Goal: Information Seeking & Learning: Learn about a topic

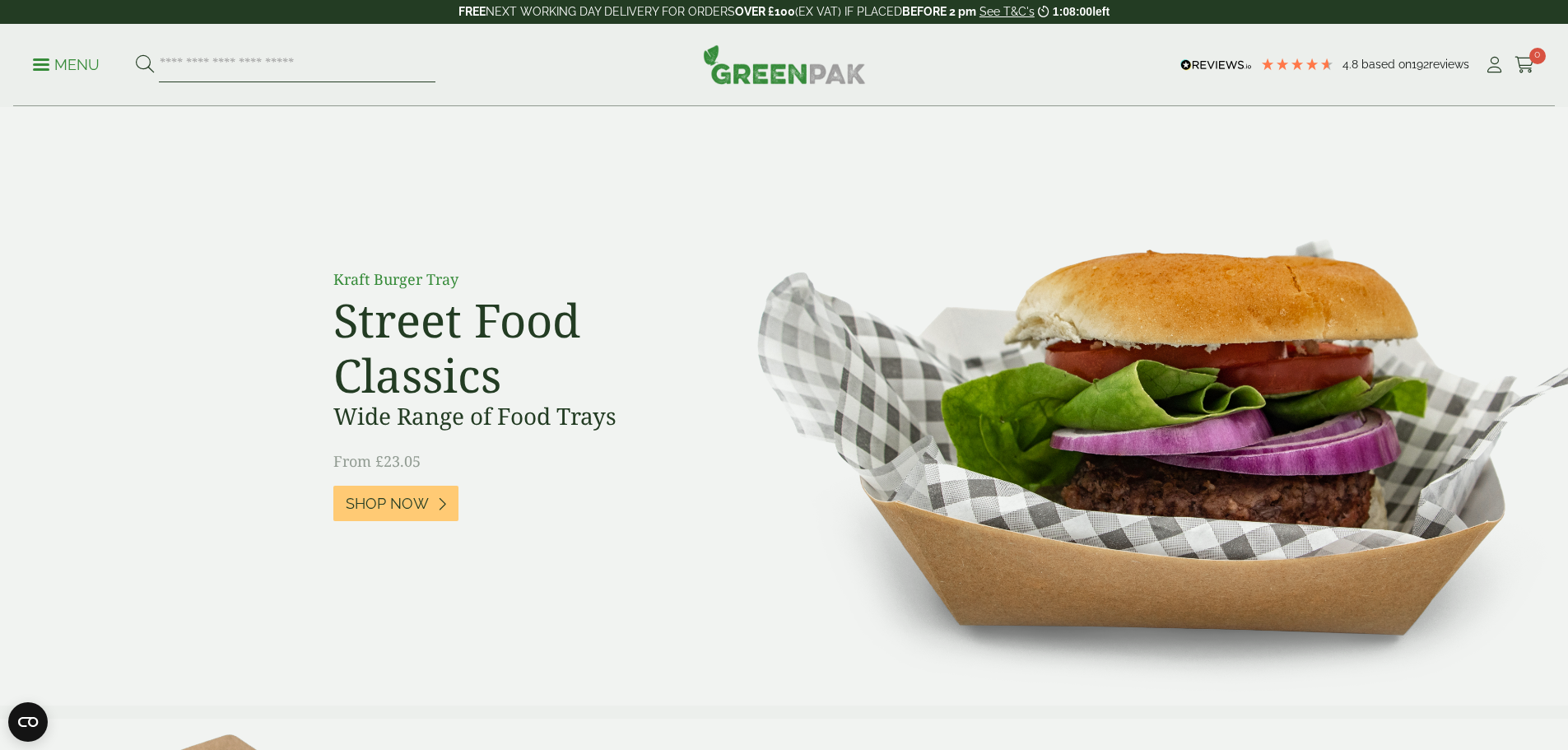
paste input "*********"
type input "*********"
click at [136, 54] on button at bounding box center [145, 64] width 18 height 21
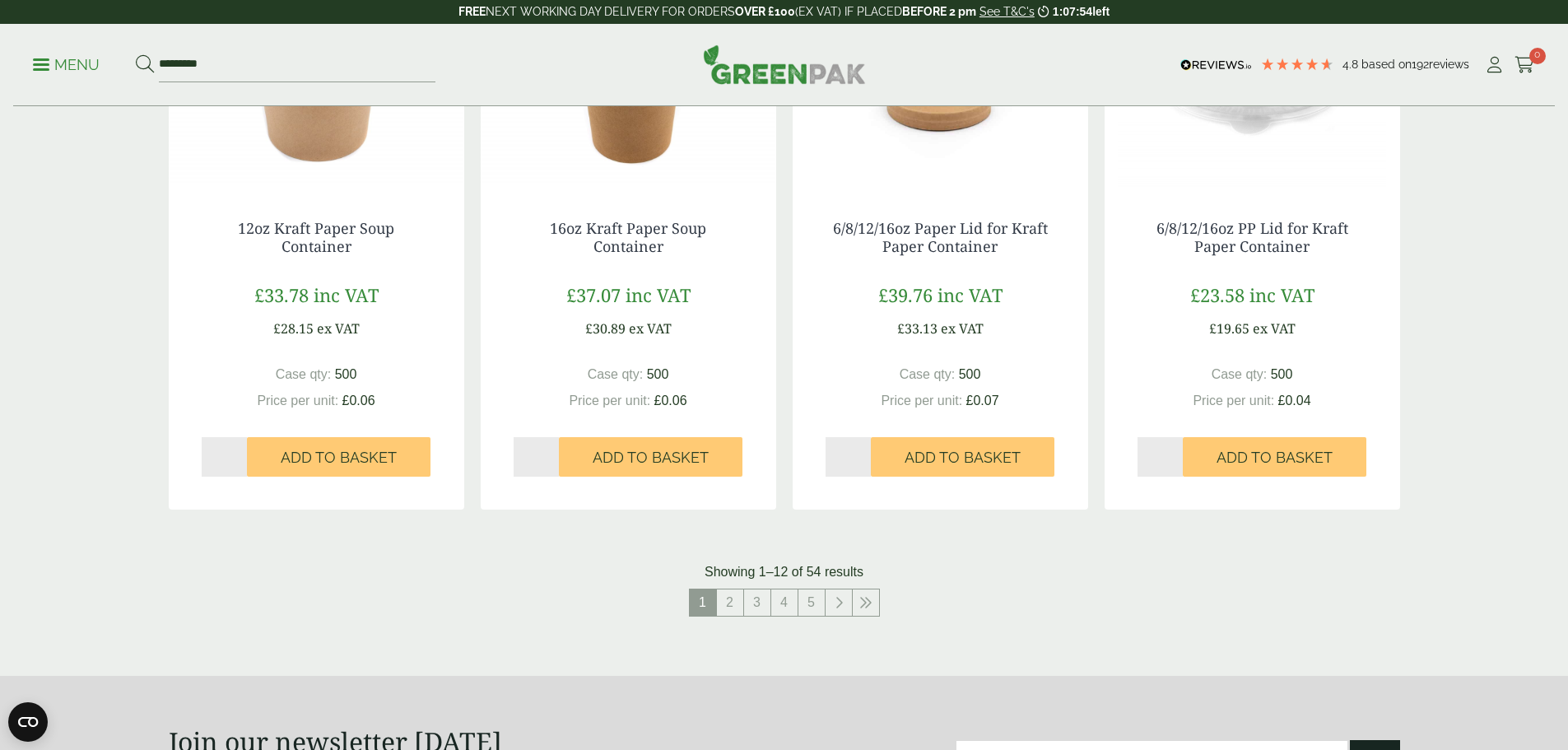
scroll to position [1529, 0]
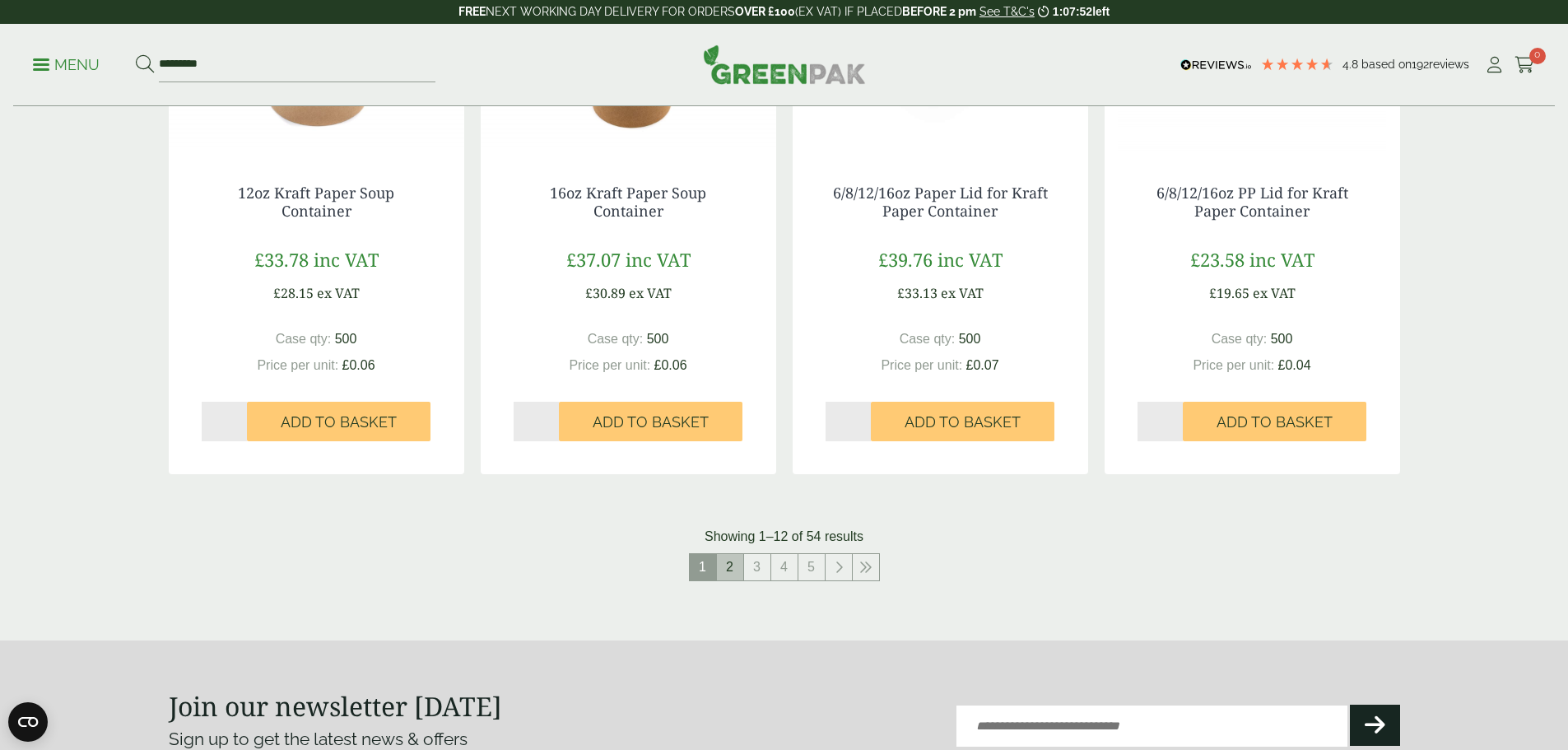
drag, startPoint x: 735, startPoint y: 569, endPoint x: 720, endPoint y: 597, distance: 31.8
click at [735, 569] on link "2" at bounding box center [730, 567] width 26 height 26
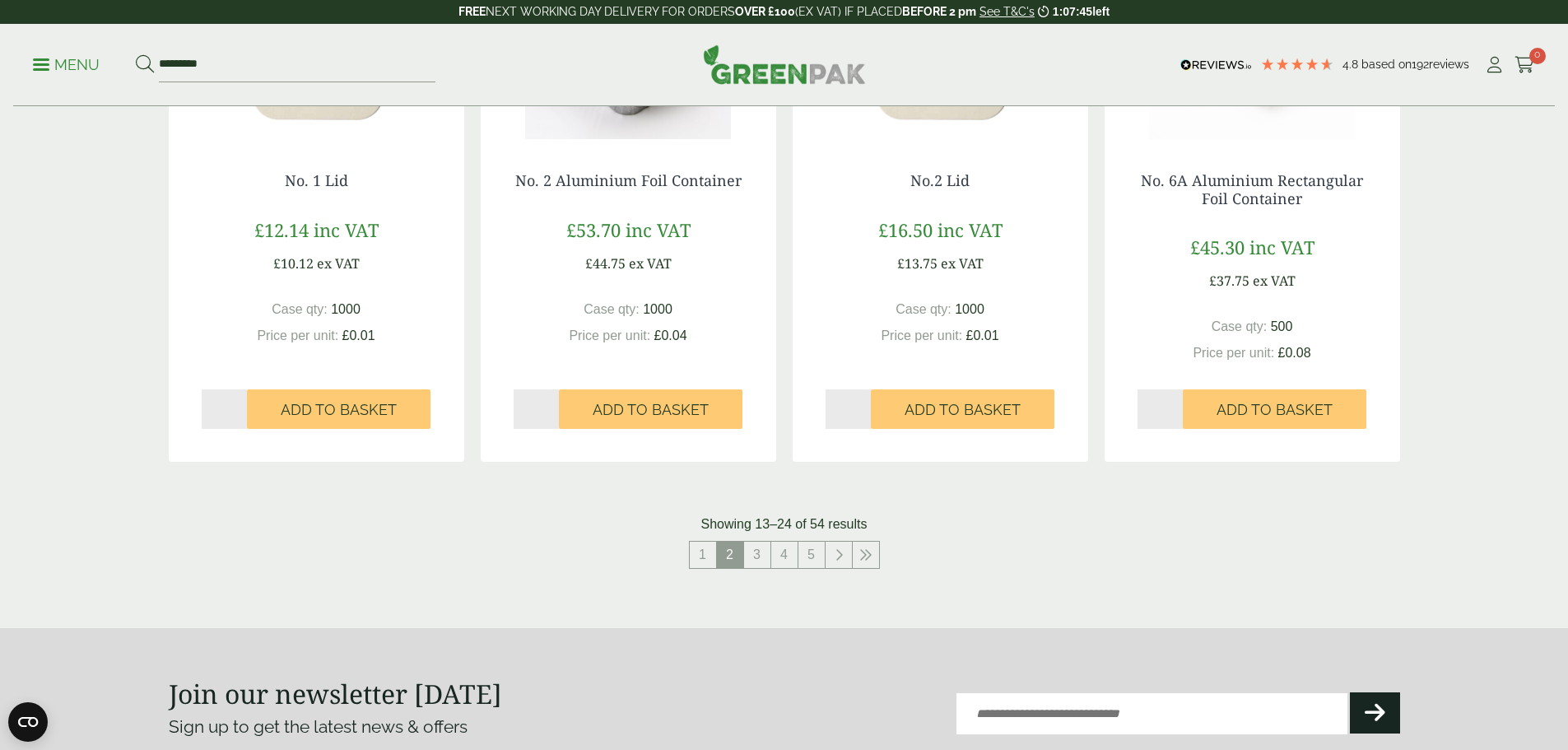
scroll to position [1544, 0]
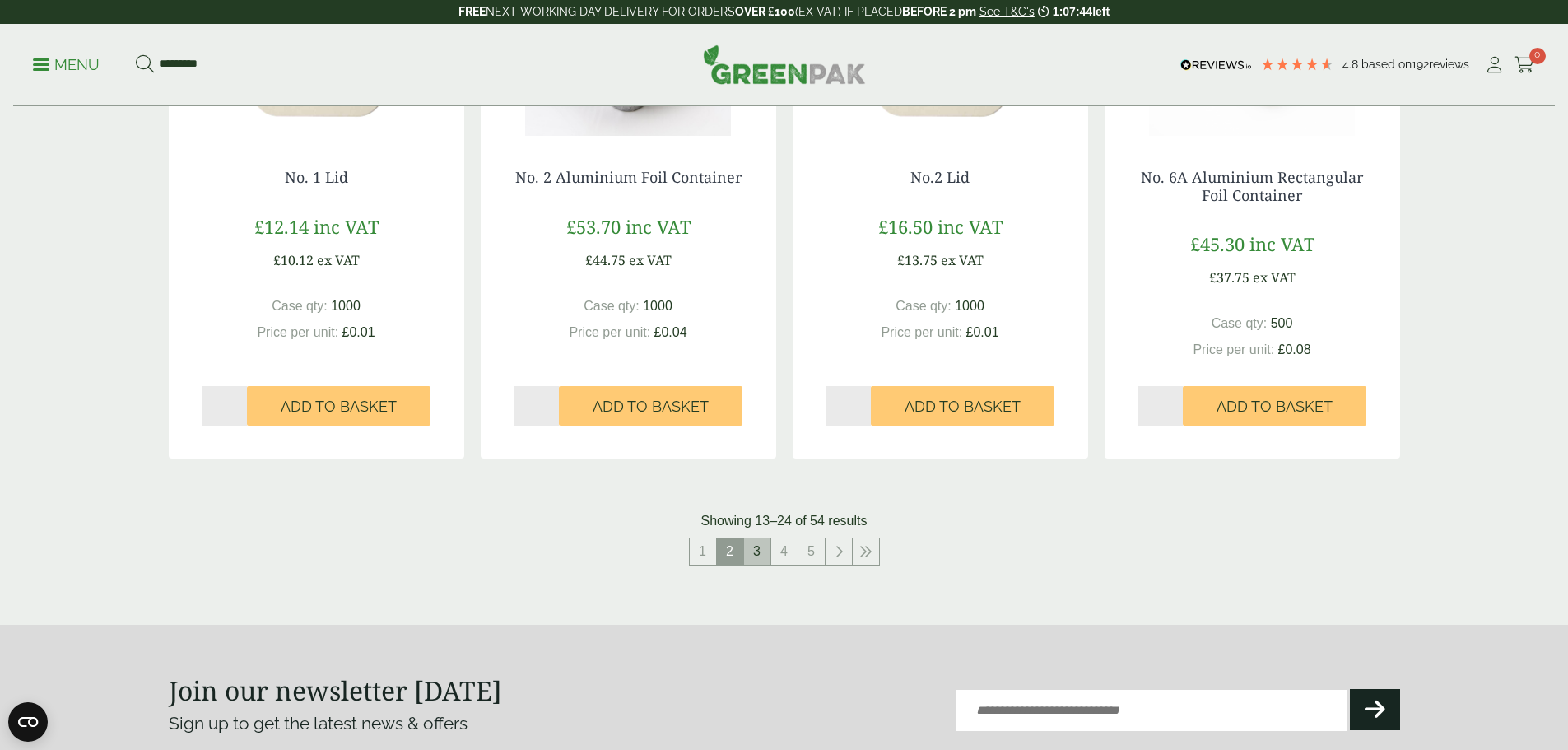
click at [764, 552] on link "3" at bounding box center [757, 551] width 26 height 26
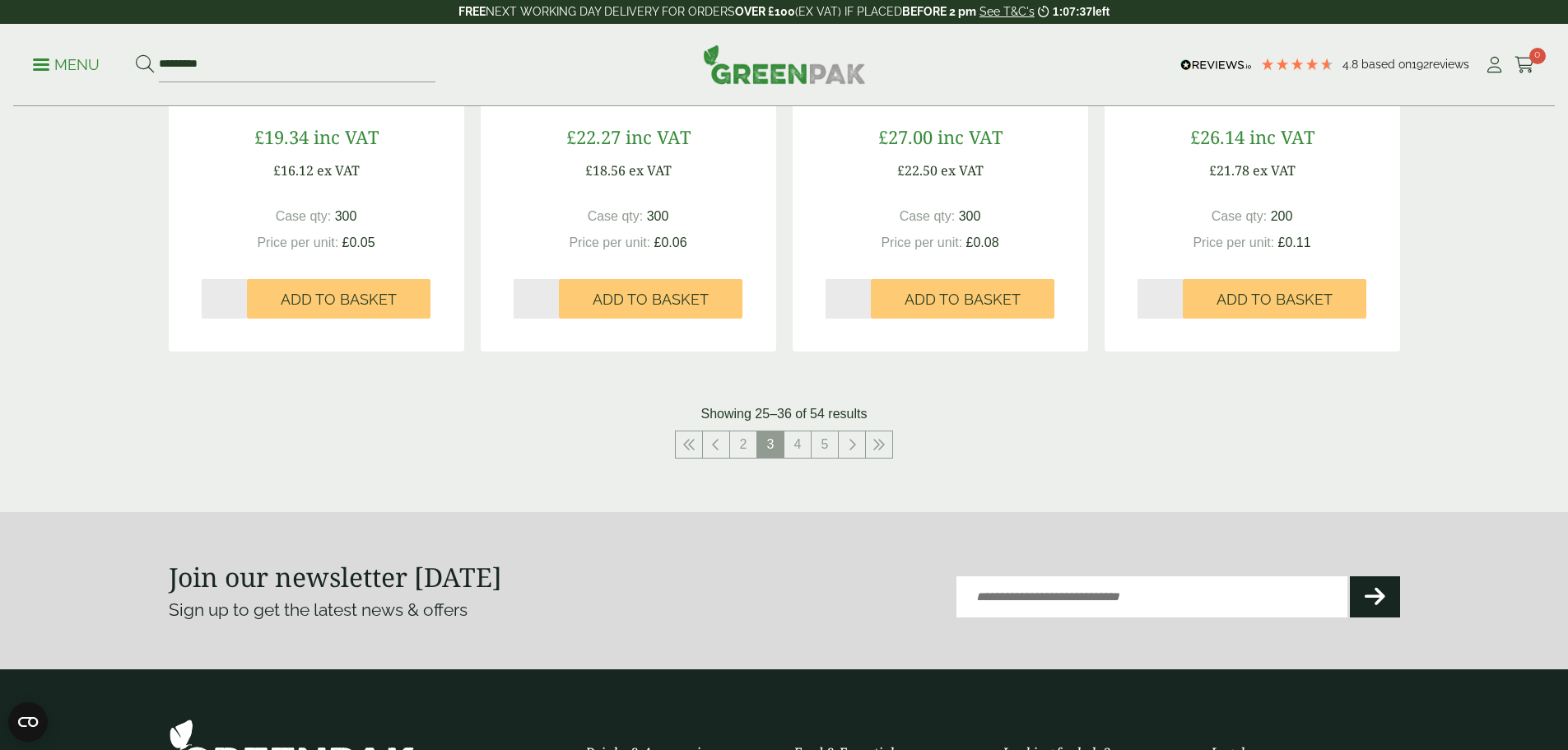
scroll to position [1641, 0]
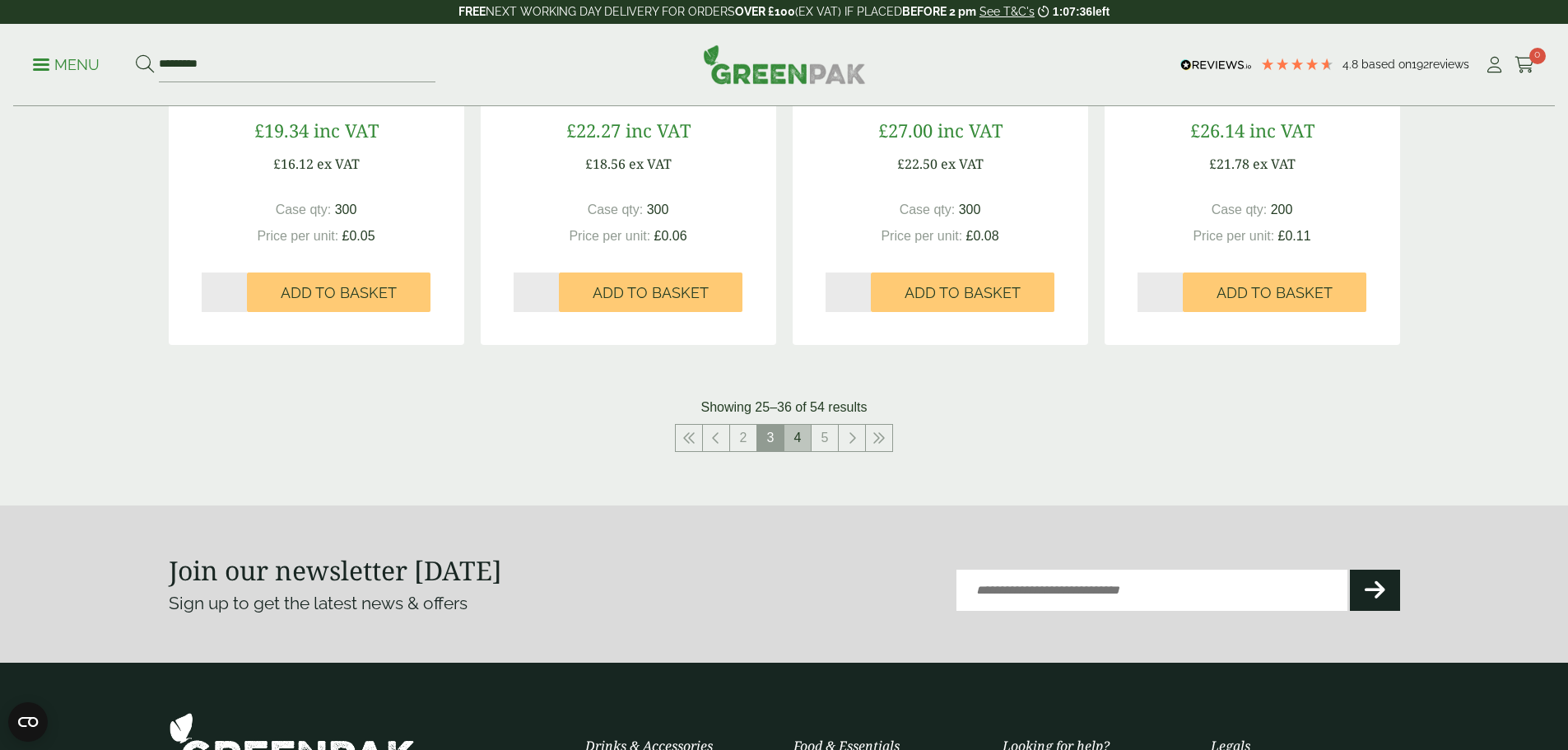
click at [802, 443] on link "4" at bounding box center [797, 438] width 26 height 26
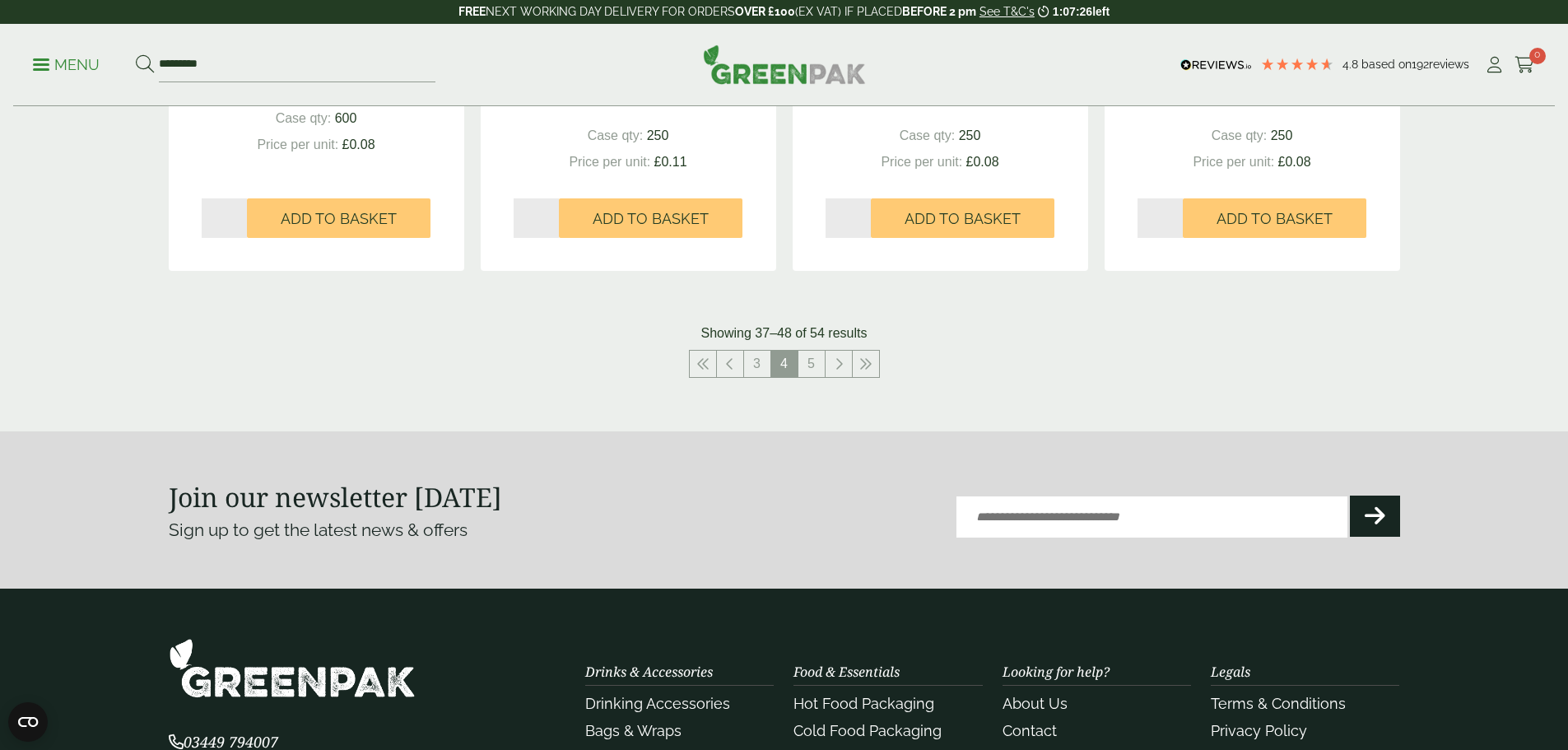
scroll to position [1745, 0]
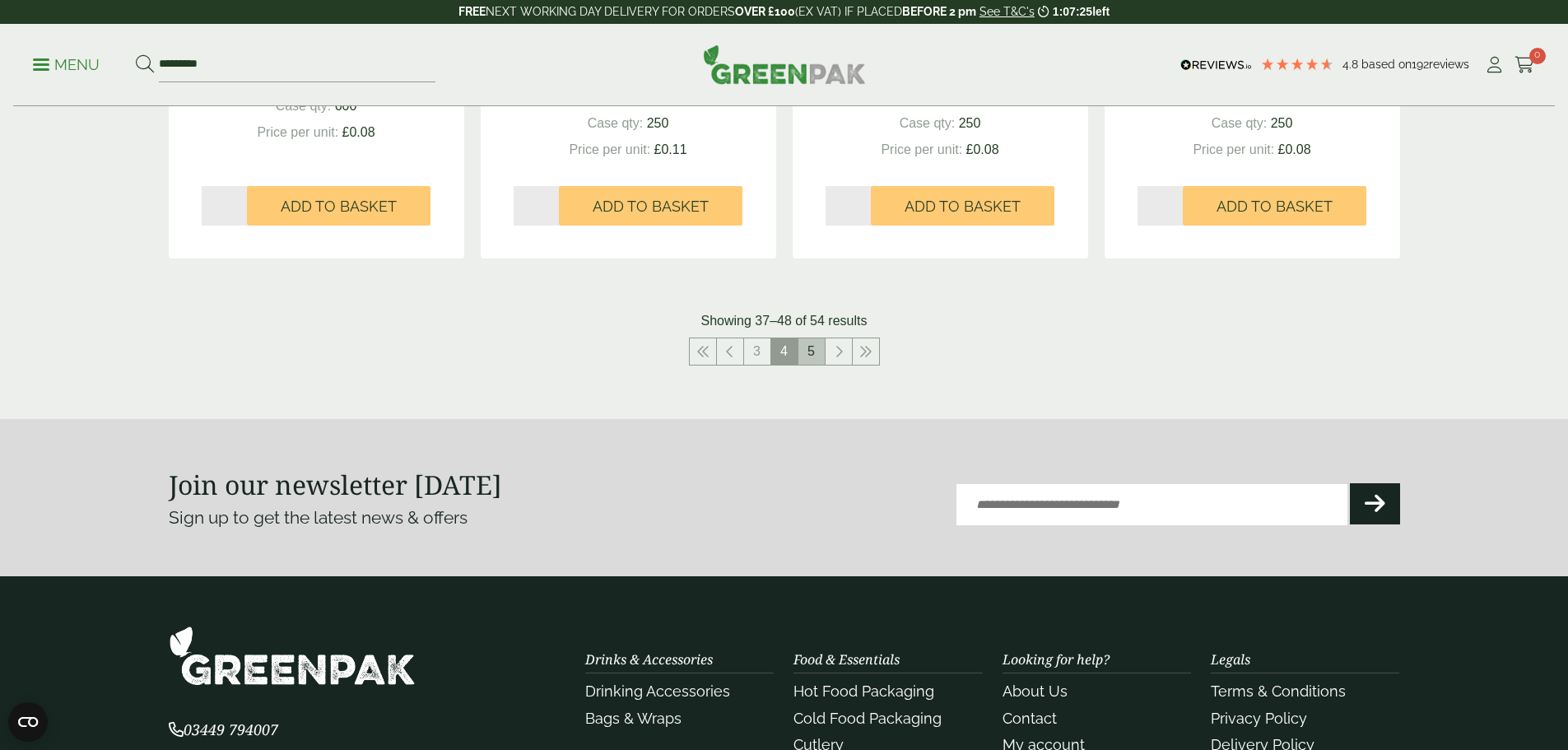
click at [817, 358] on link "5" at bounding box center [811, 352] width 26 height 26
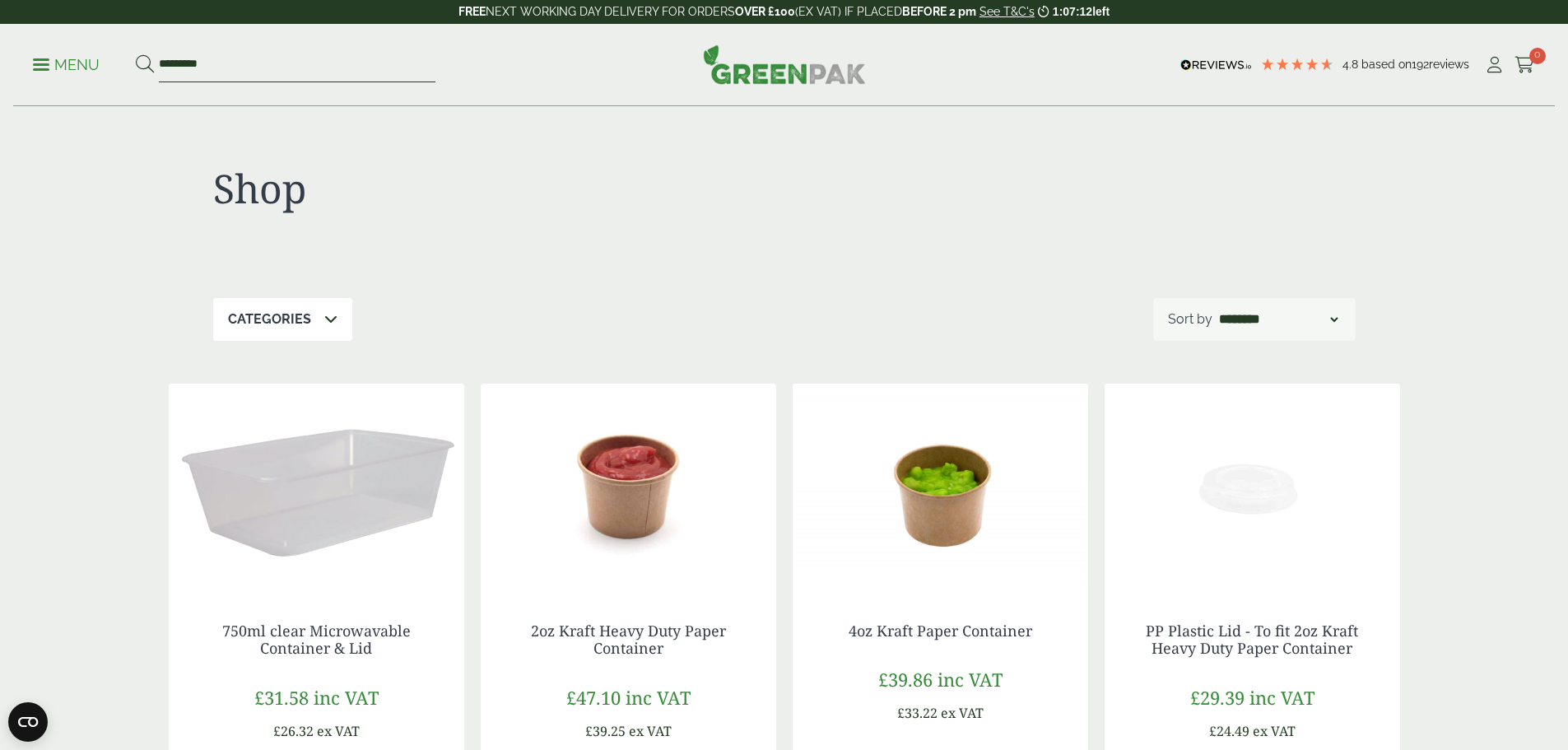
drag, startPoint x: 288, startPoint y: 76, endPoint x: 252, endPoint y: 62, distance: 38.6
click at [252, 62] on input "*********" at bounding box center [296, 65] width 276 height 35
paste input "search"
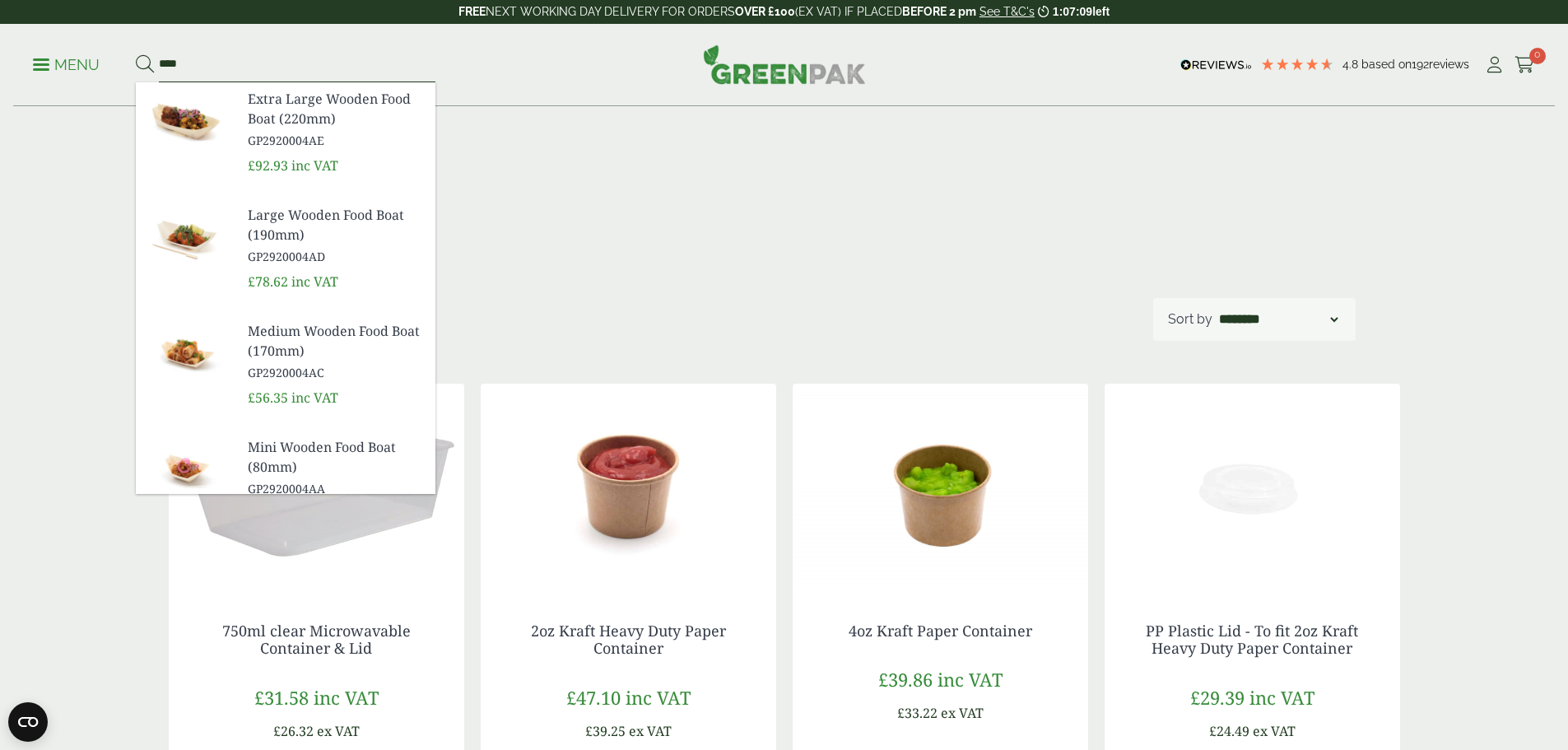
type input "****"
click at [136, 54] on button at bounding box center [145, 64] width 18 height 21
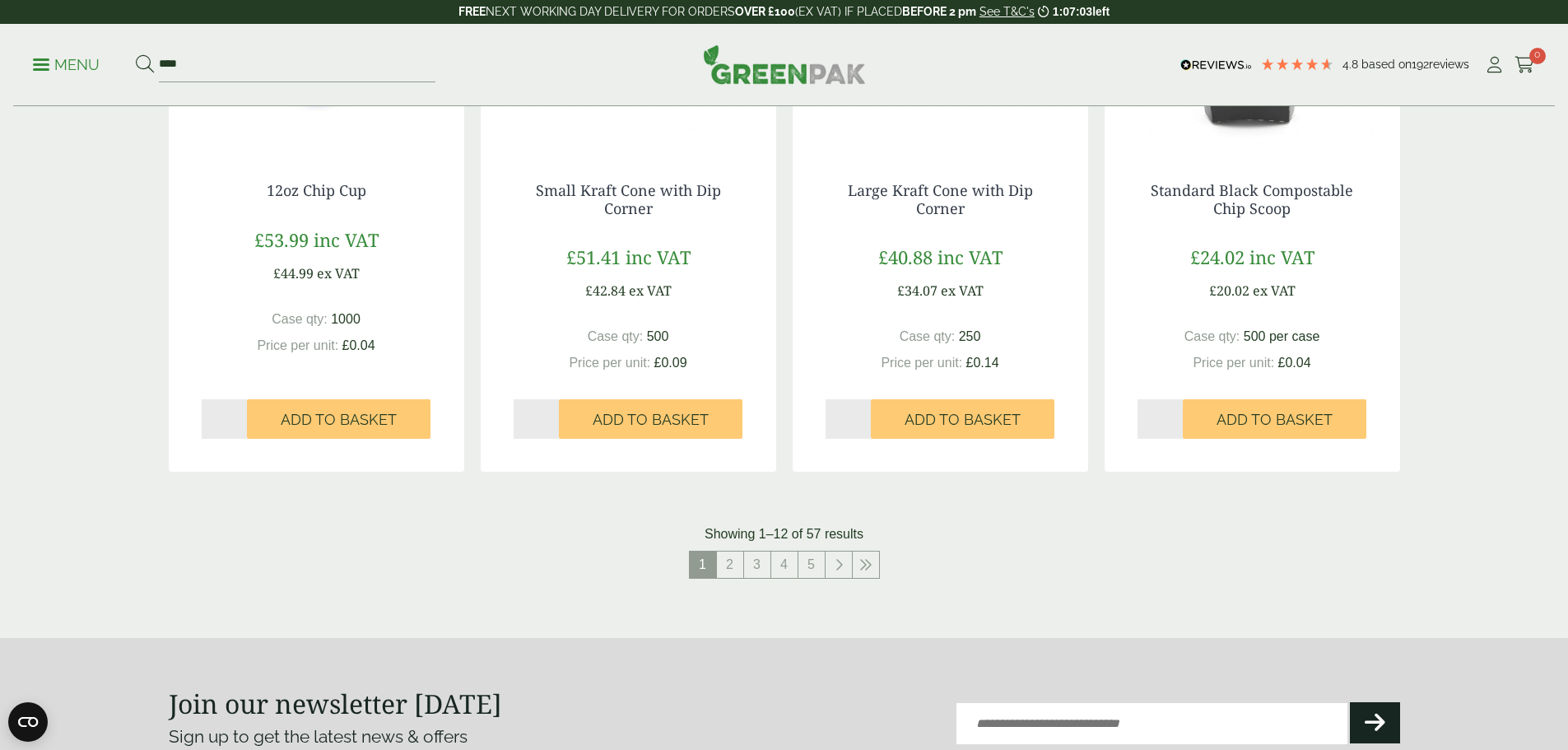
scroll to position [1589, 0]
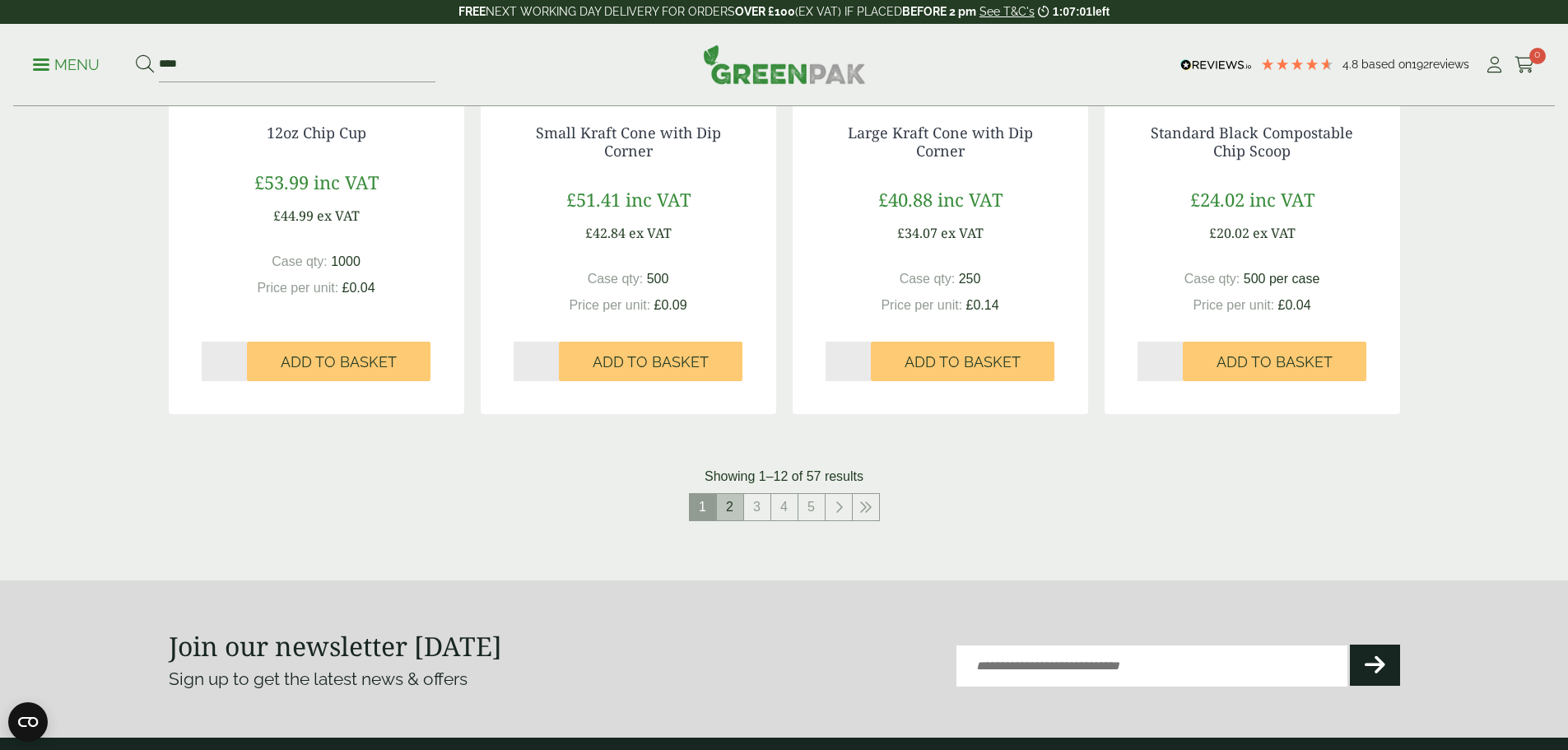
click at [719, 503] on link "2" at bounding box center [730, 507] width 26 height 26
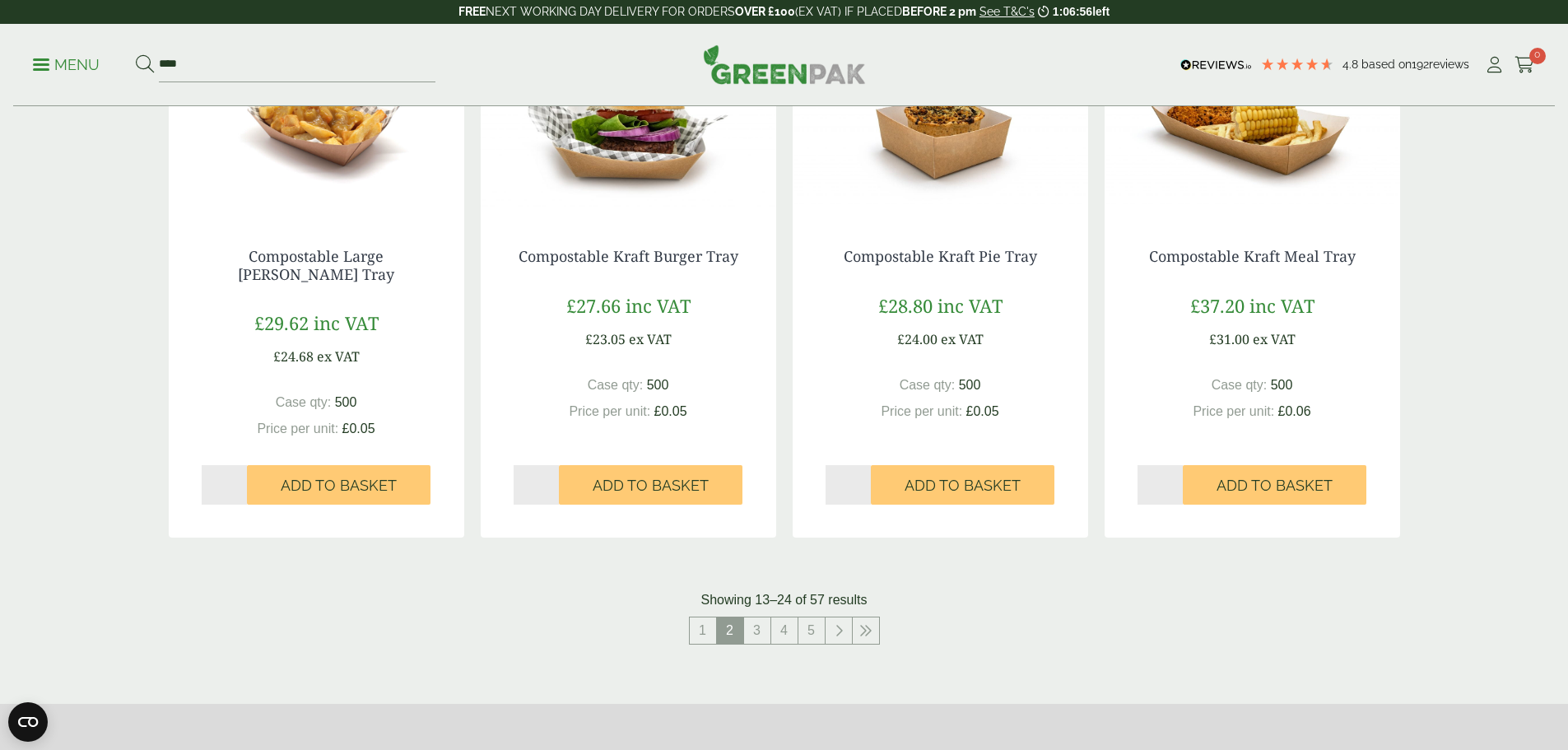
scroll to position [1474, 0]
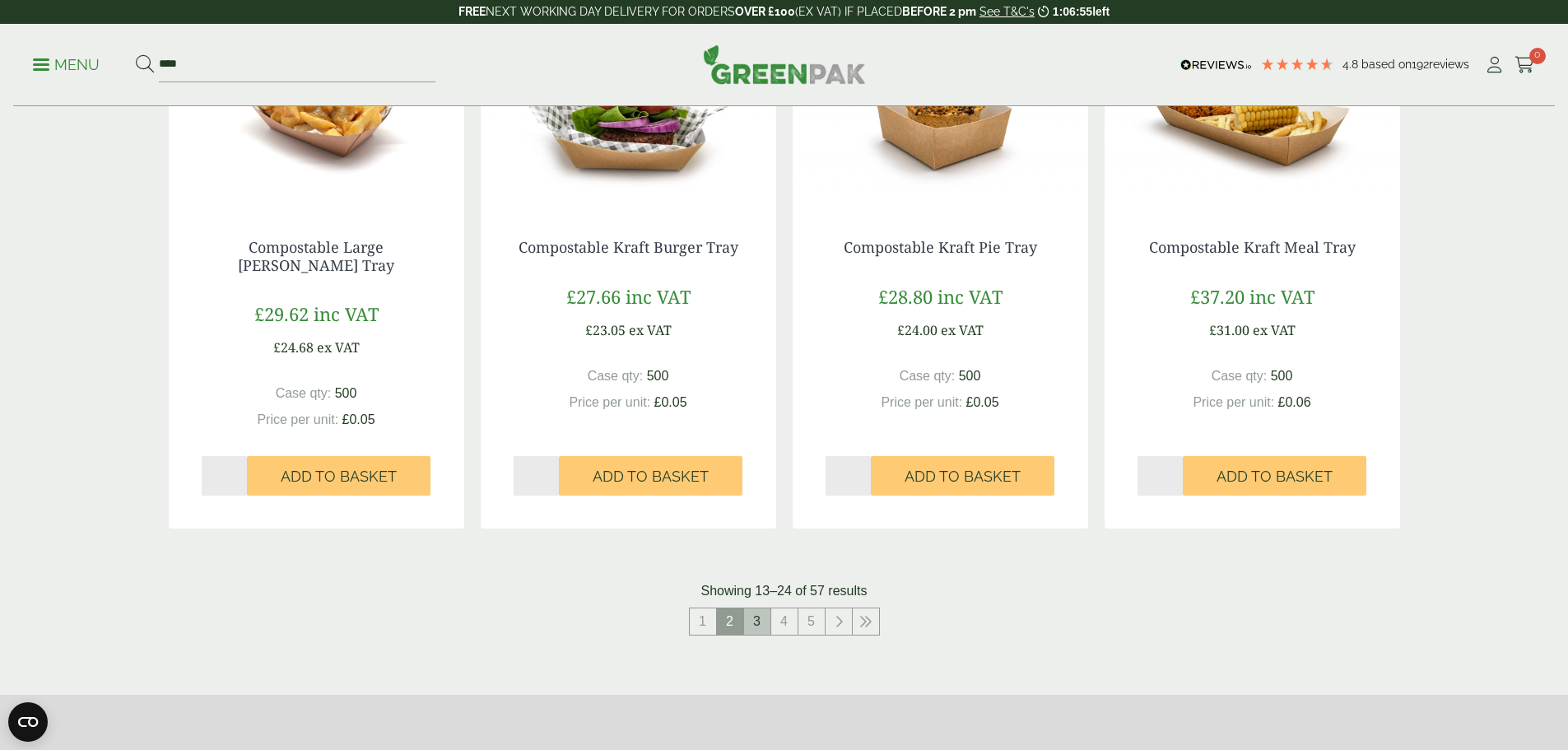
click at [768, 622] on link "3" at bounding box center [757, 621] width 26 height 26
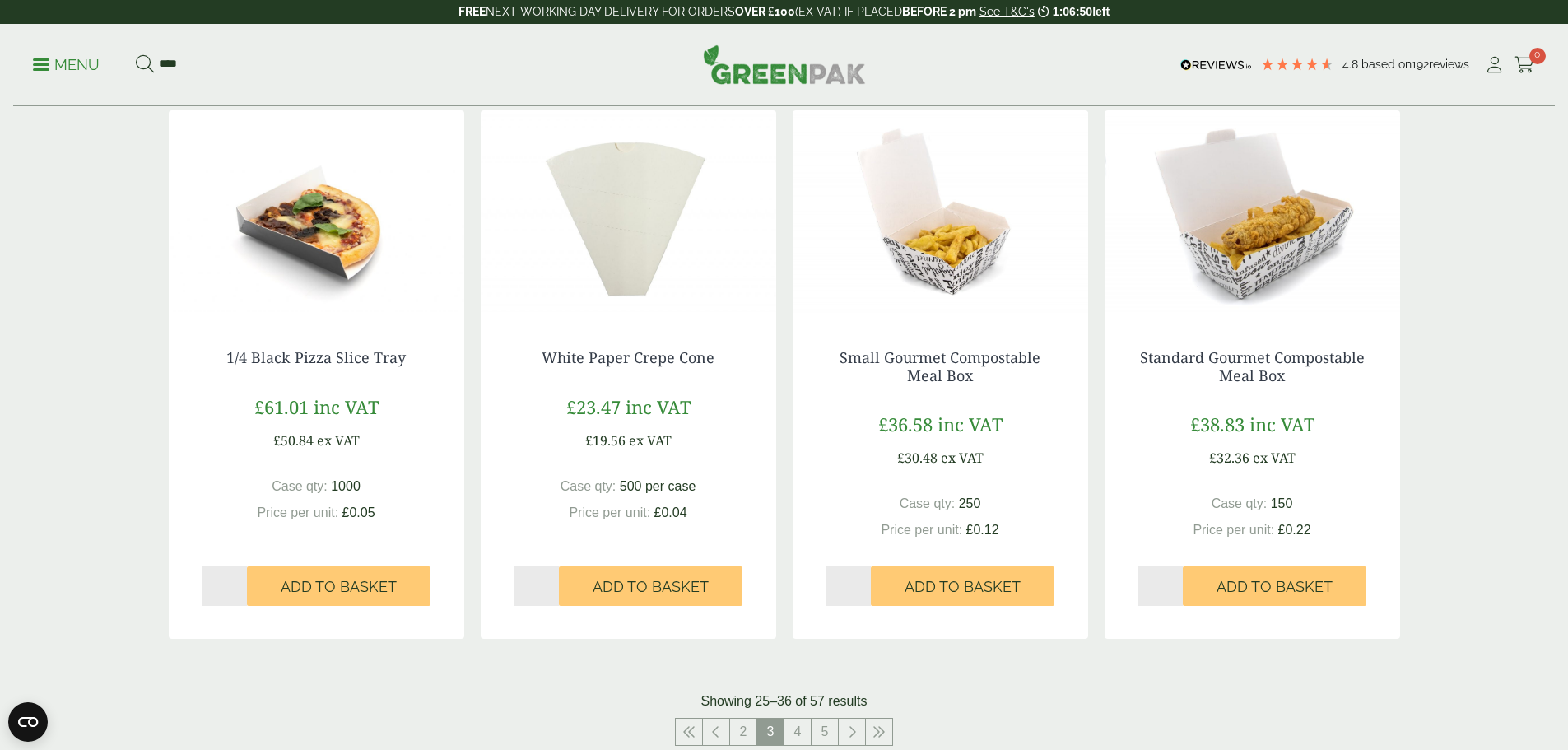
scroll to position [1402, 0]
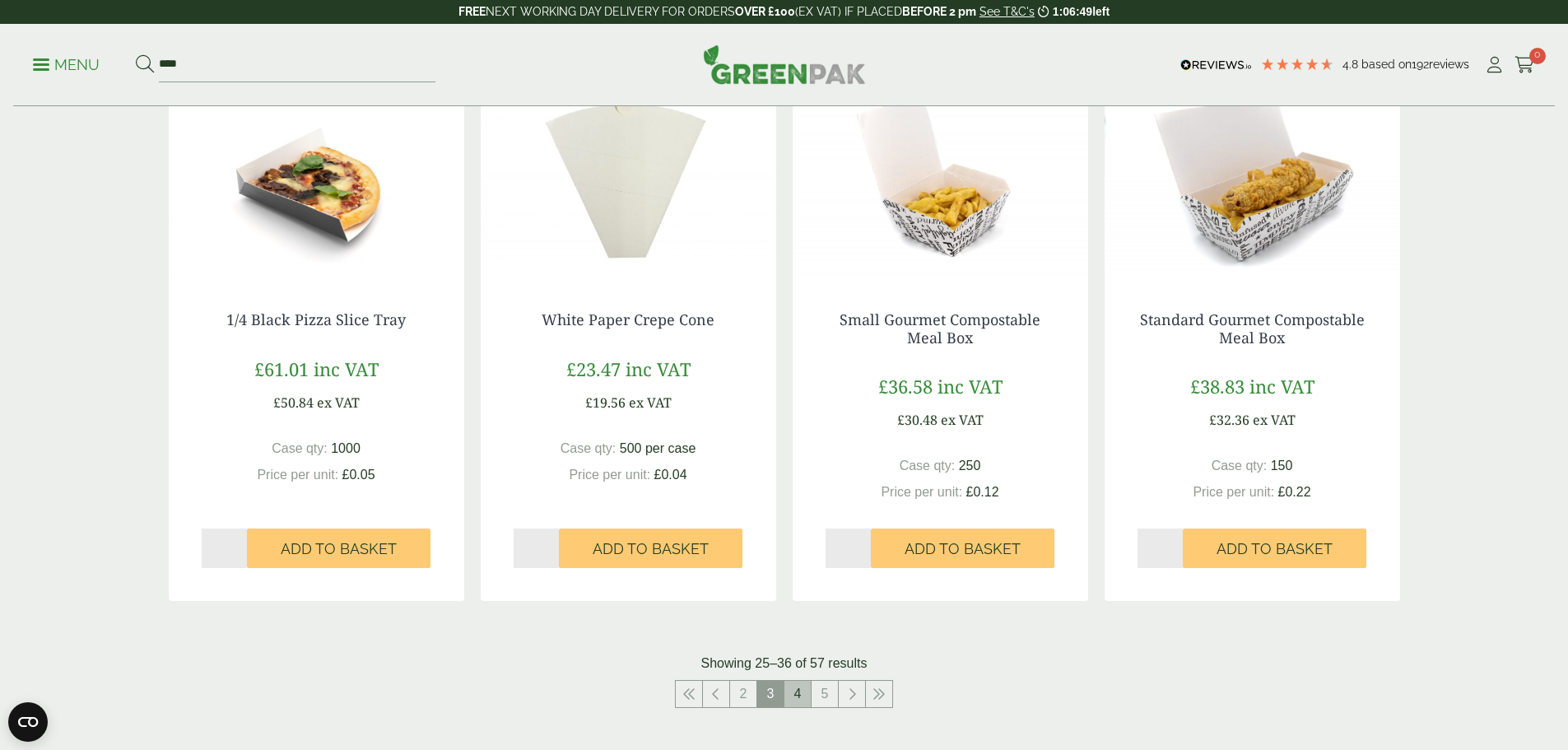
click at [795, 700] on link "4" at bounding box center [797, 694] width 26 height 26
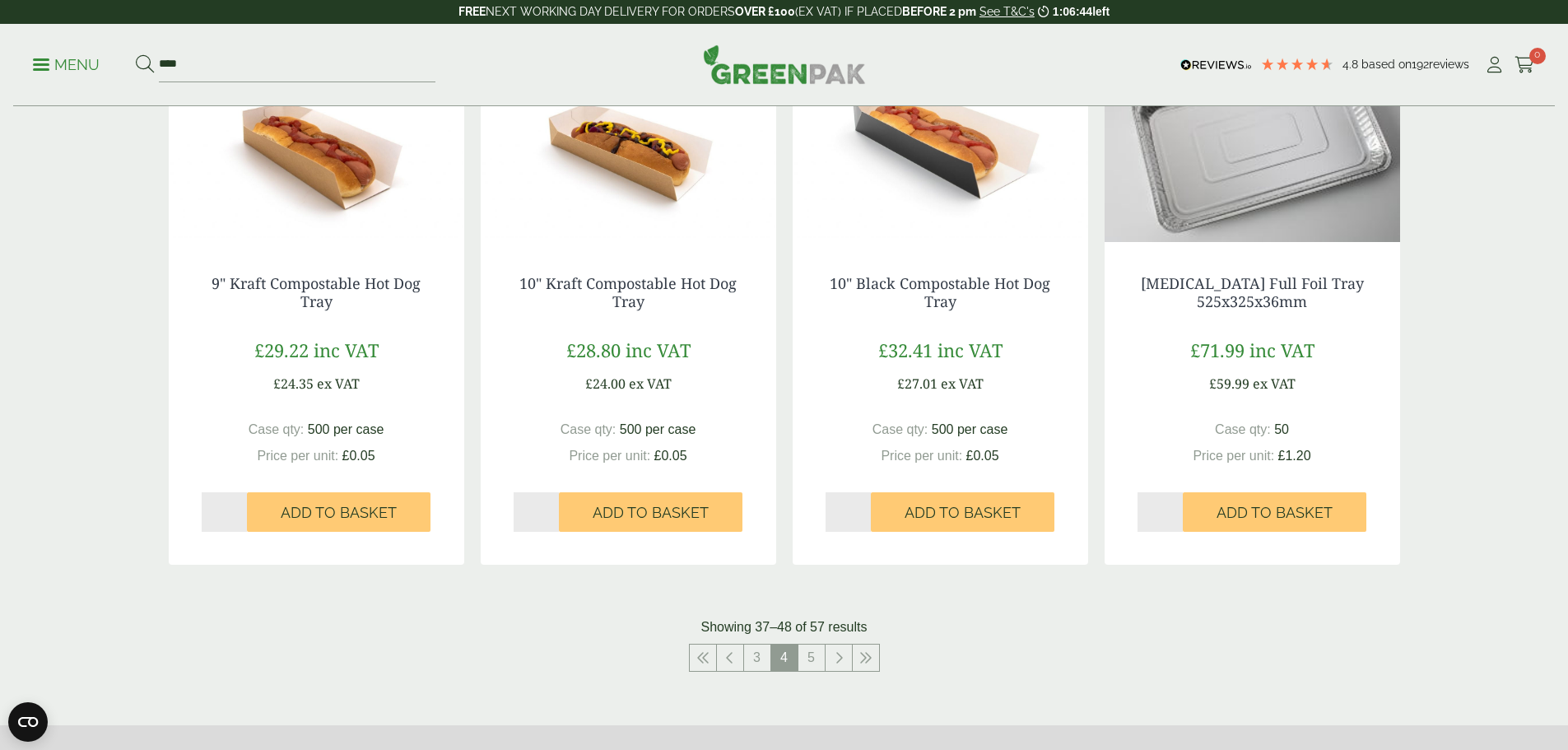
scroll to position [1726, 0]
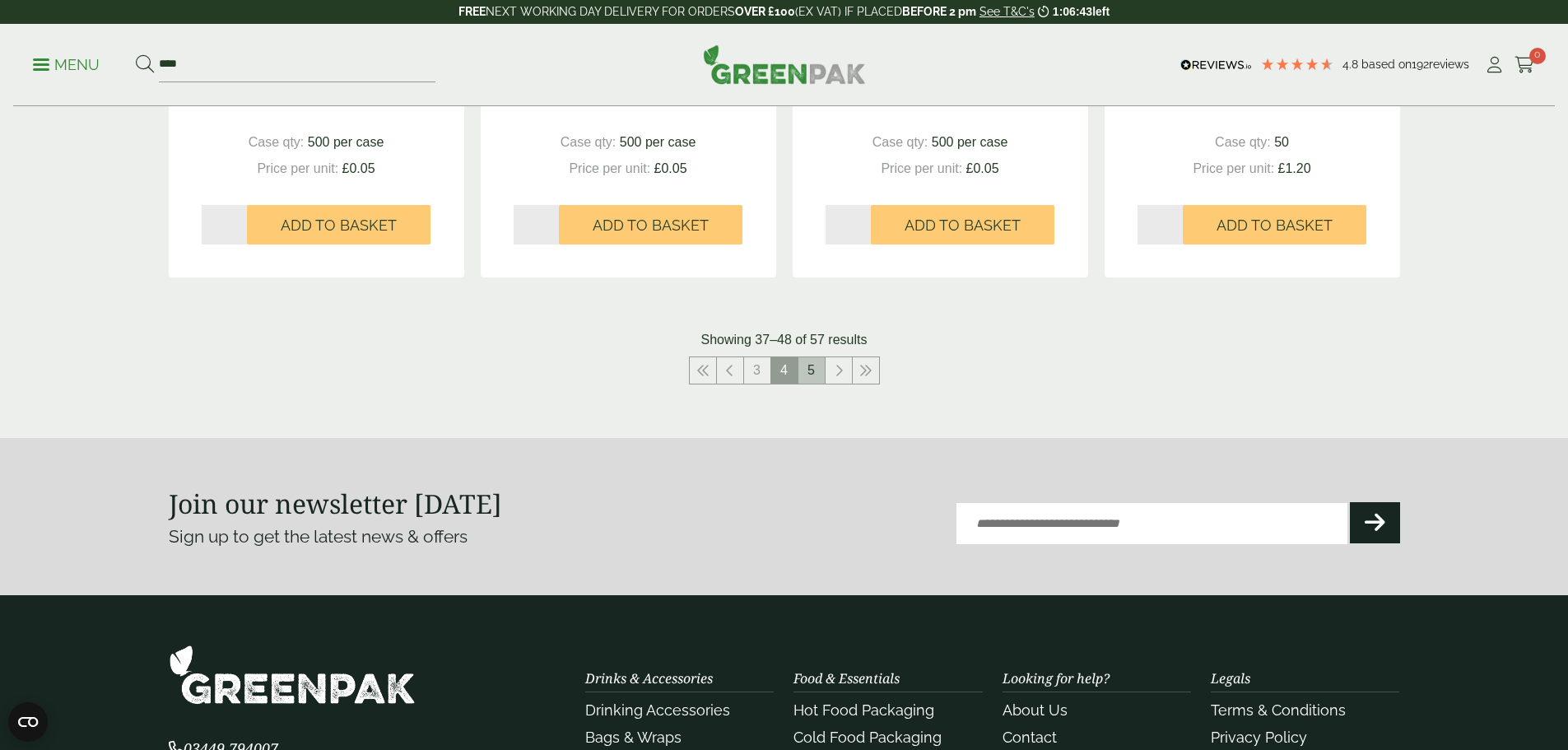
click at [812, 374] on link "5" at bounding box center [811, 371] width 26 height 26
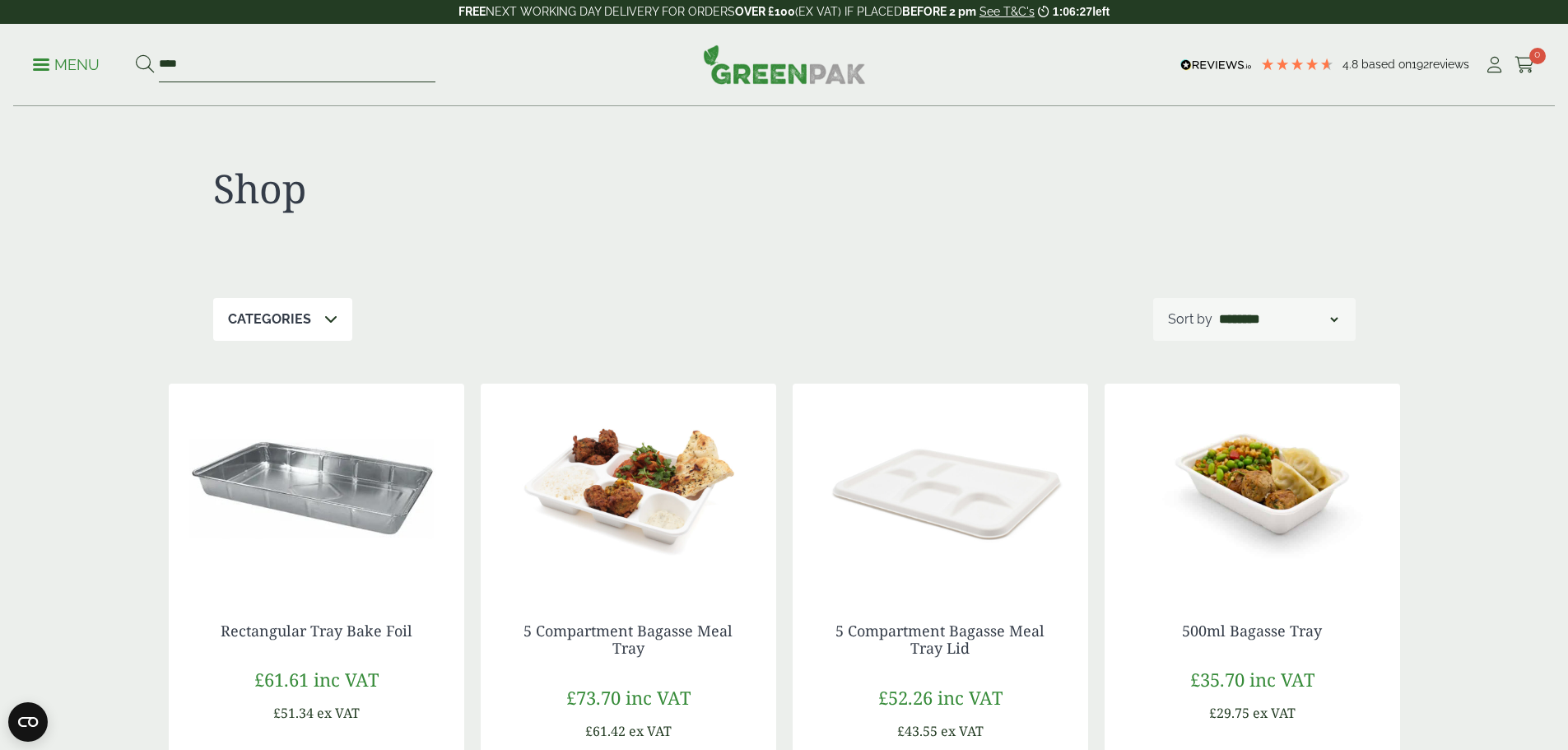
click at [274, 57] on input "****" at bounding box center [296, 65] width 276 height 35
paste input "***"
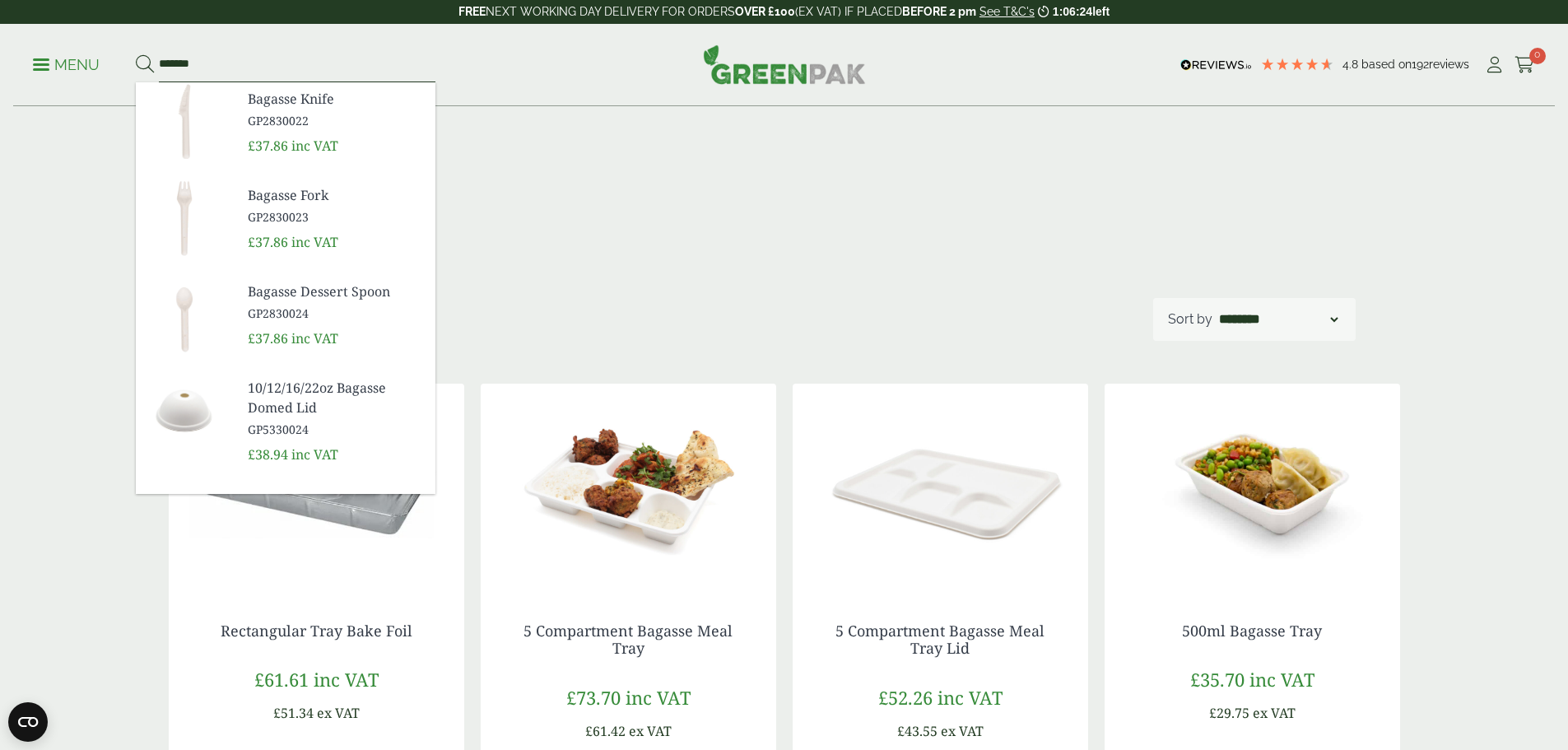
type input "*******"
click at [136, 54] on button at bounding box center [145, 64] width 18 height 21
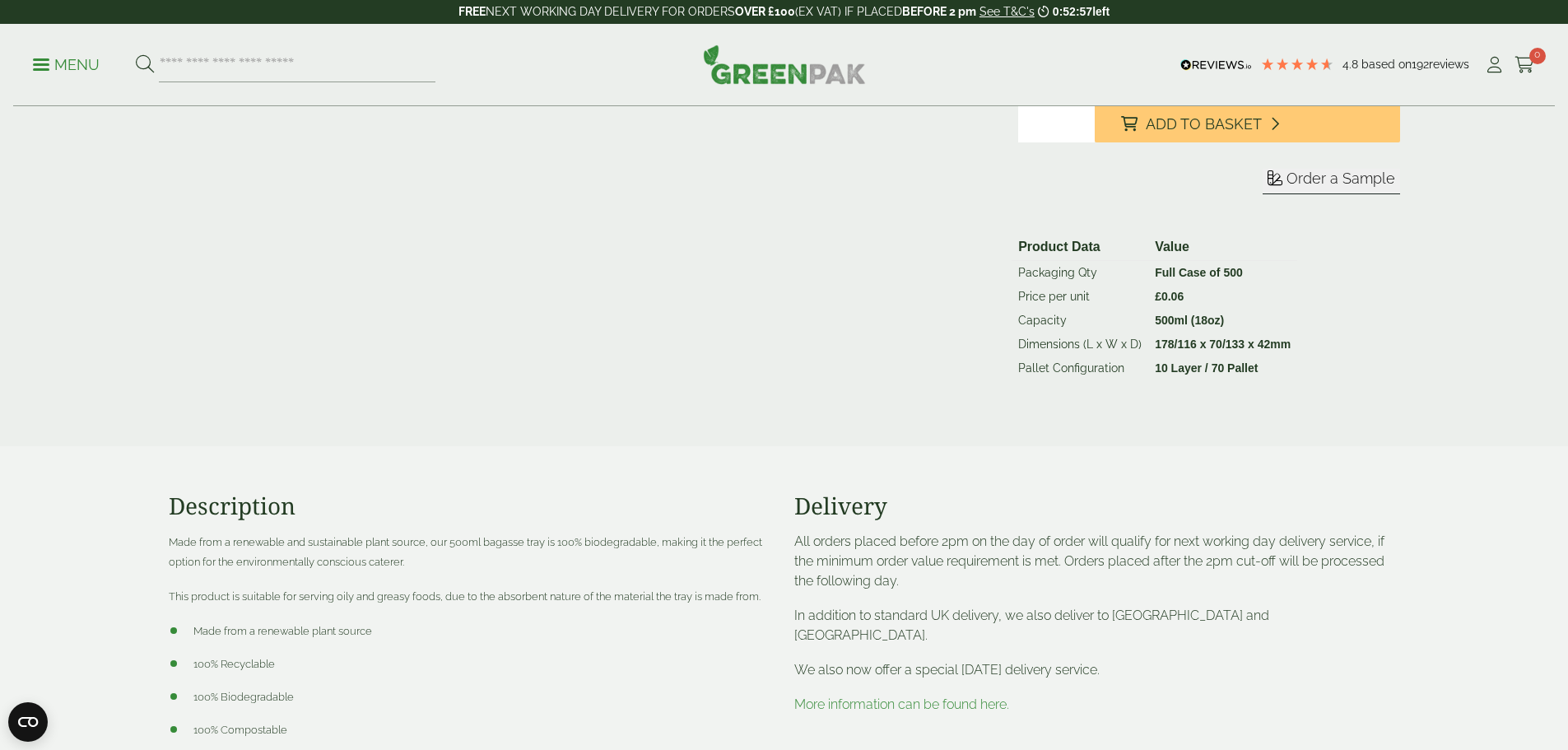
scroll to position [411, 0]
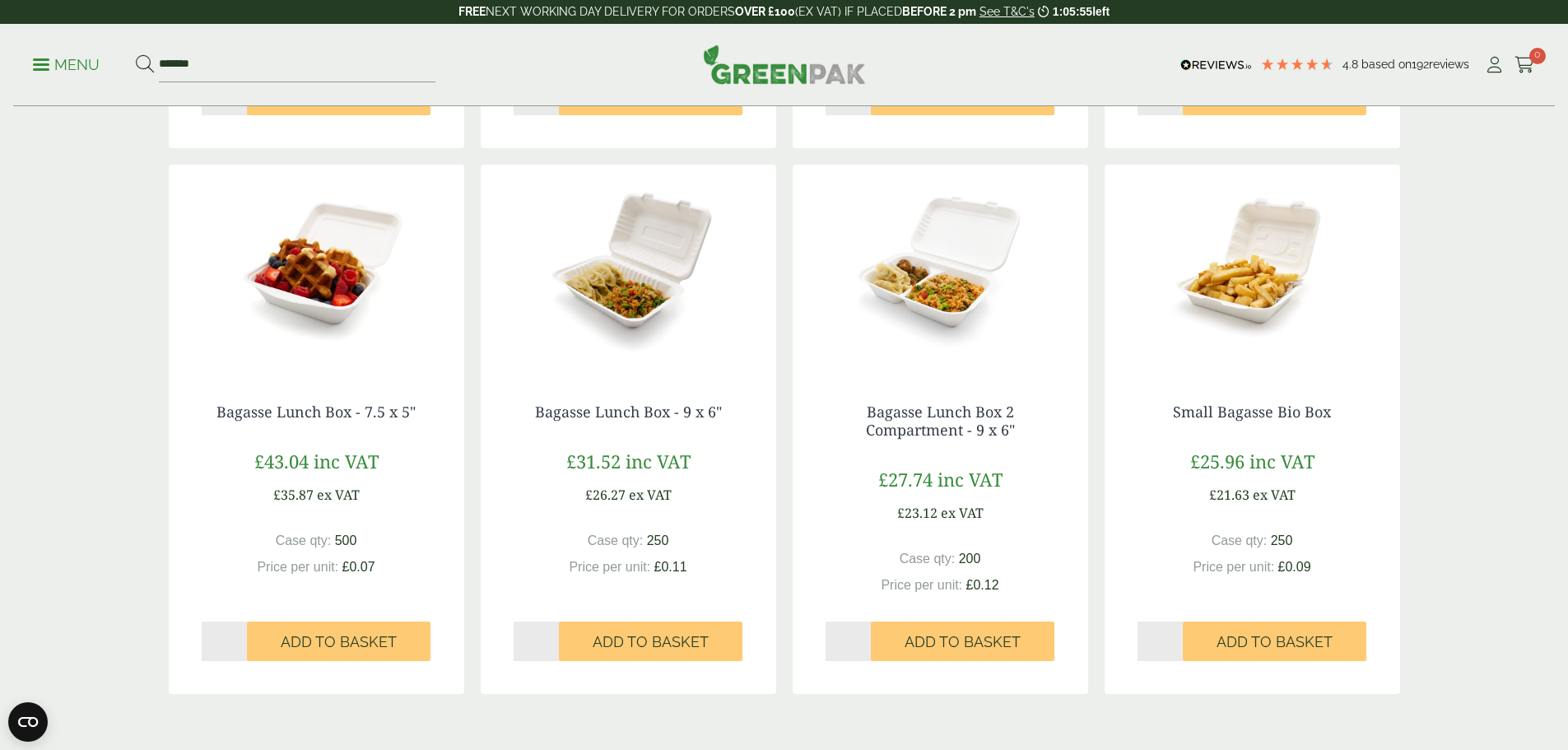
scroll to position [1400, 0]
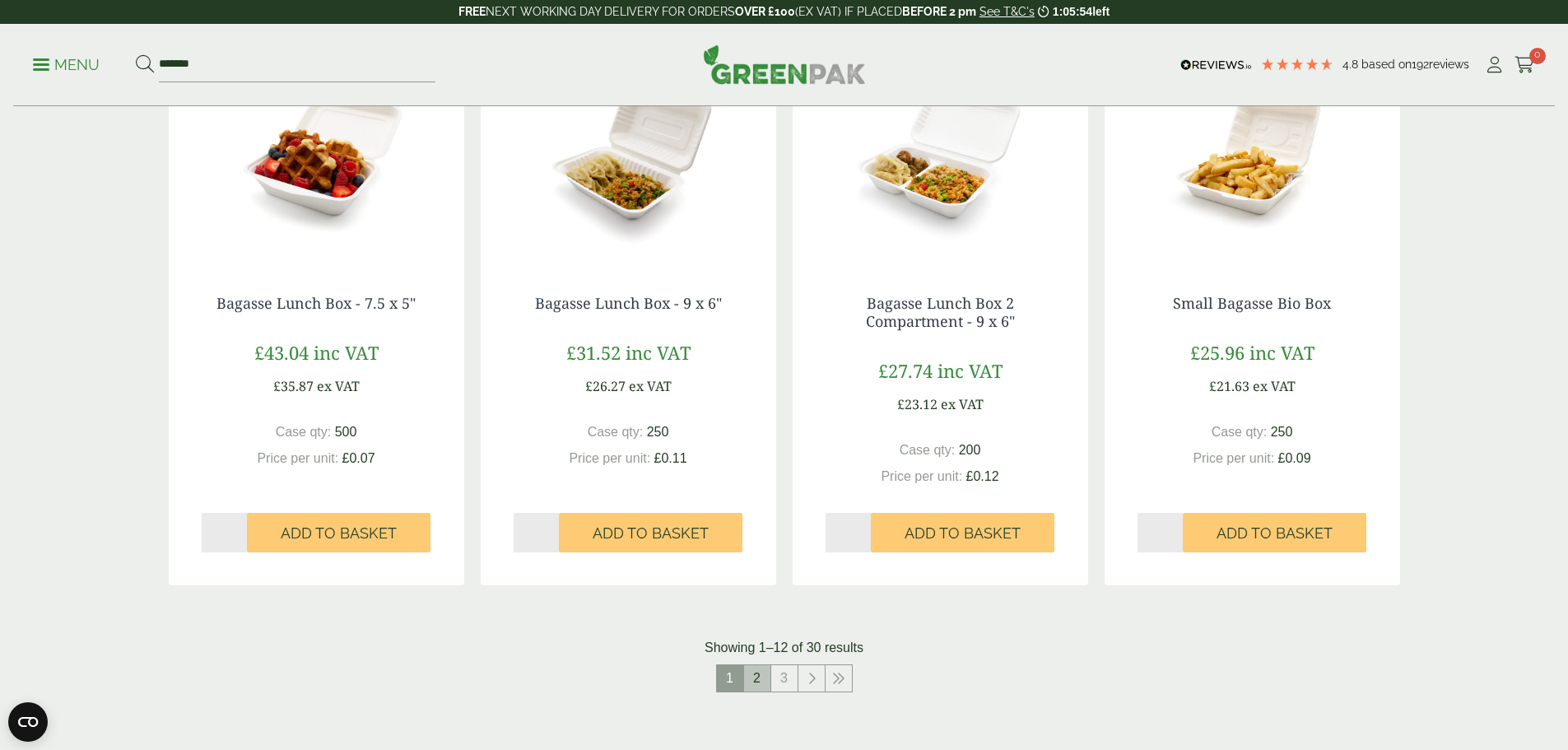
click at [759, 681] on link "2" at bounding box center [757, 678] width 26 height 26
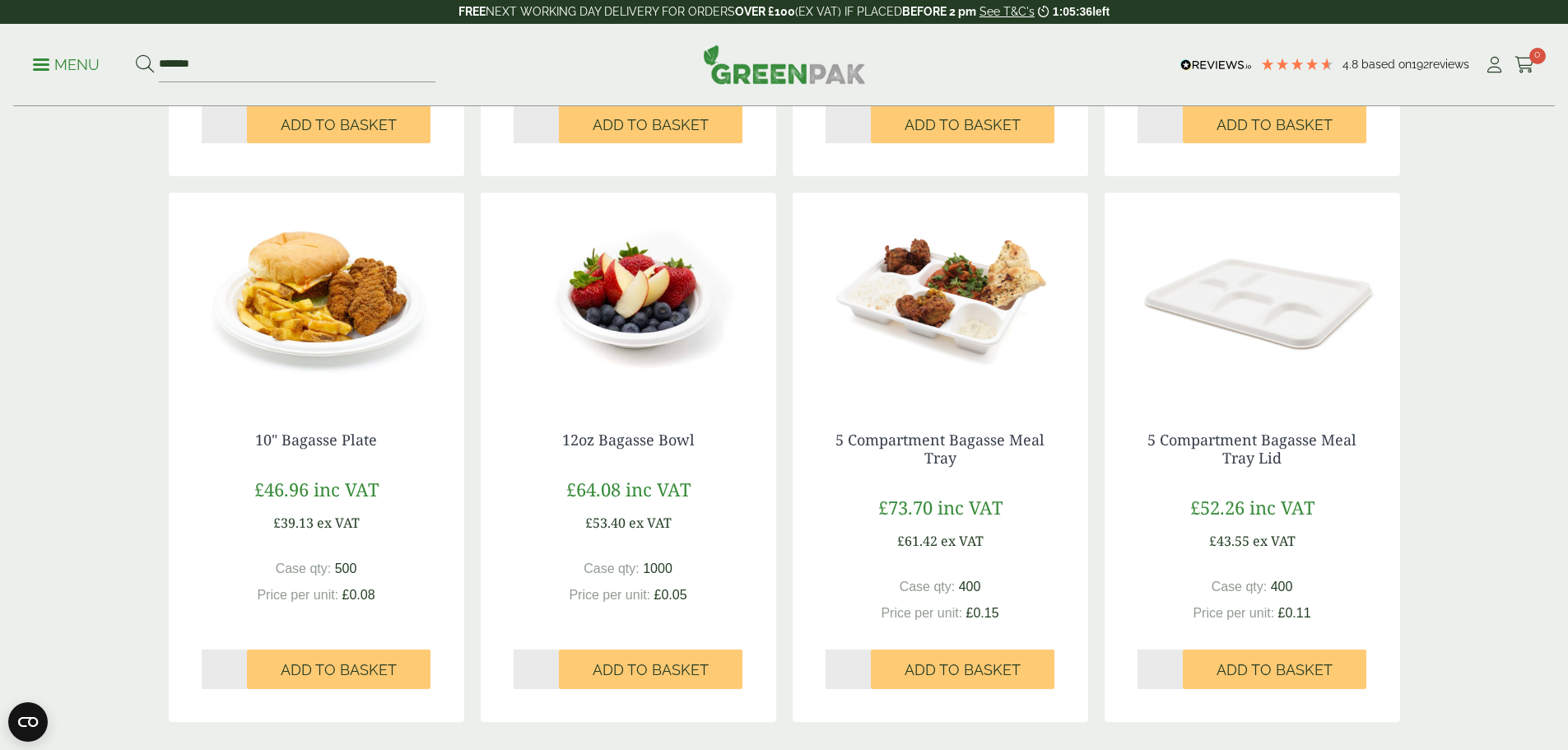
scroll to position [1482, 0]
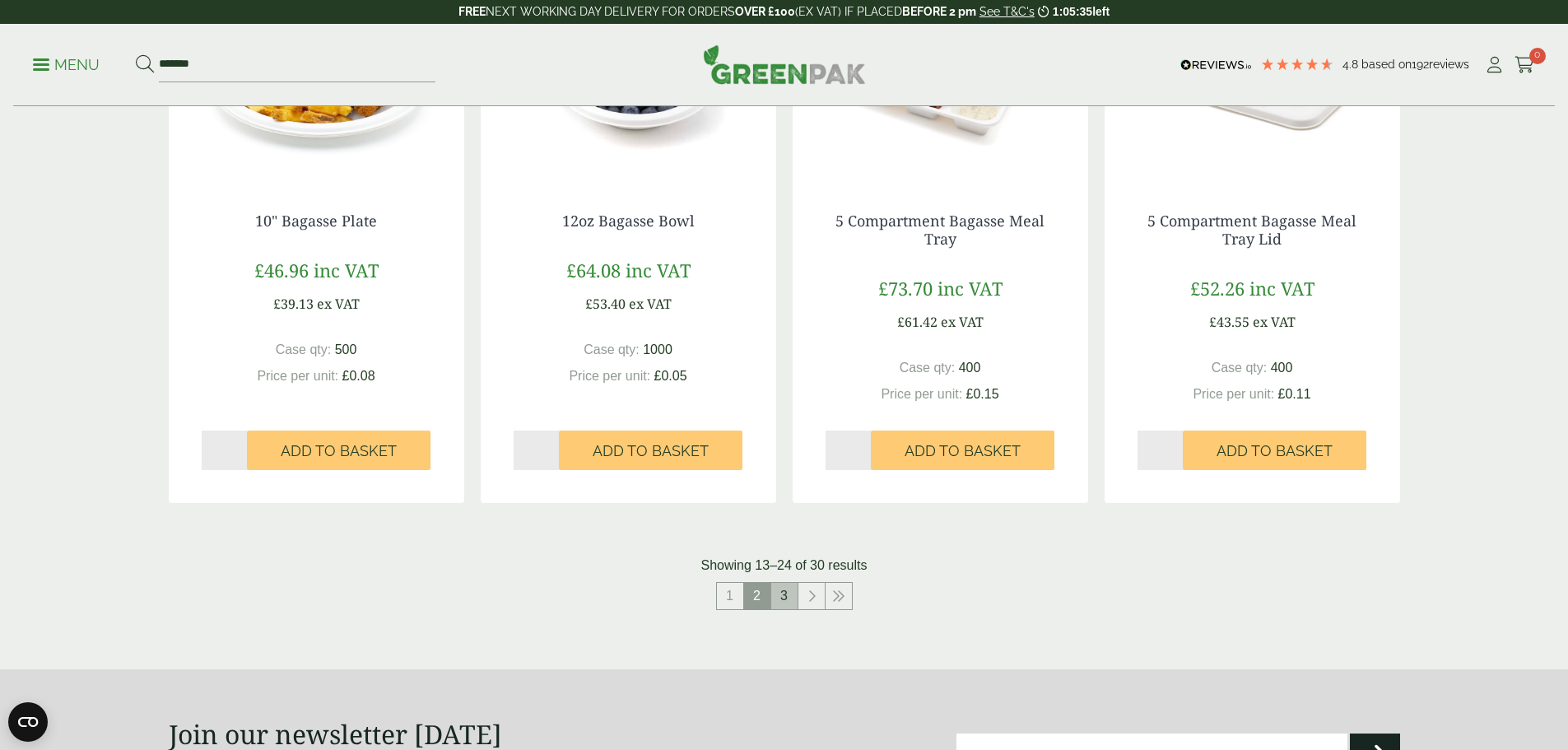
click at [781, 600] on link "3" at bounding box center [784, 596] width 26 height 26
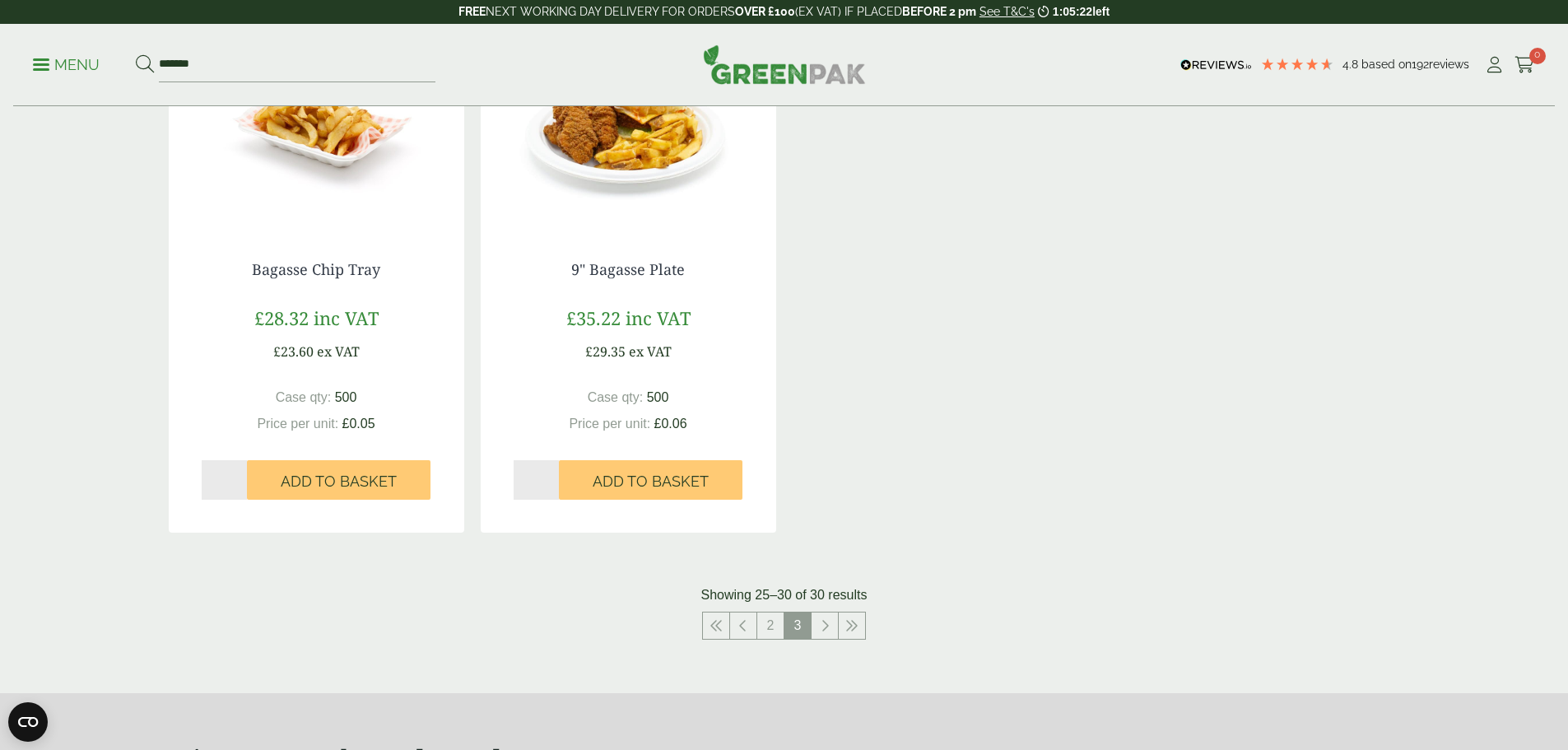
scroll to position [1038, 0]
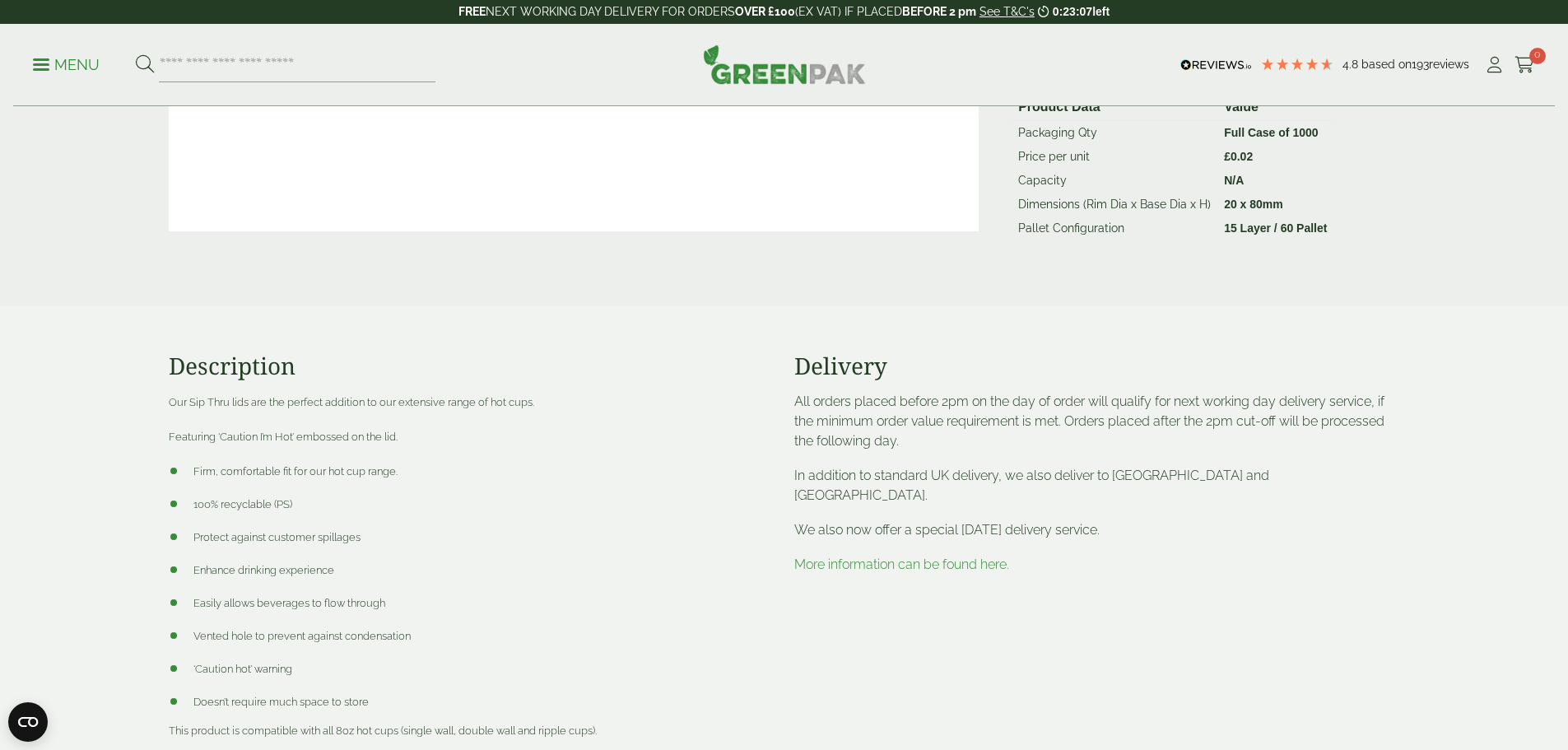
scroll to position [494, 0]
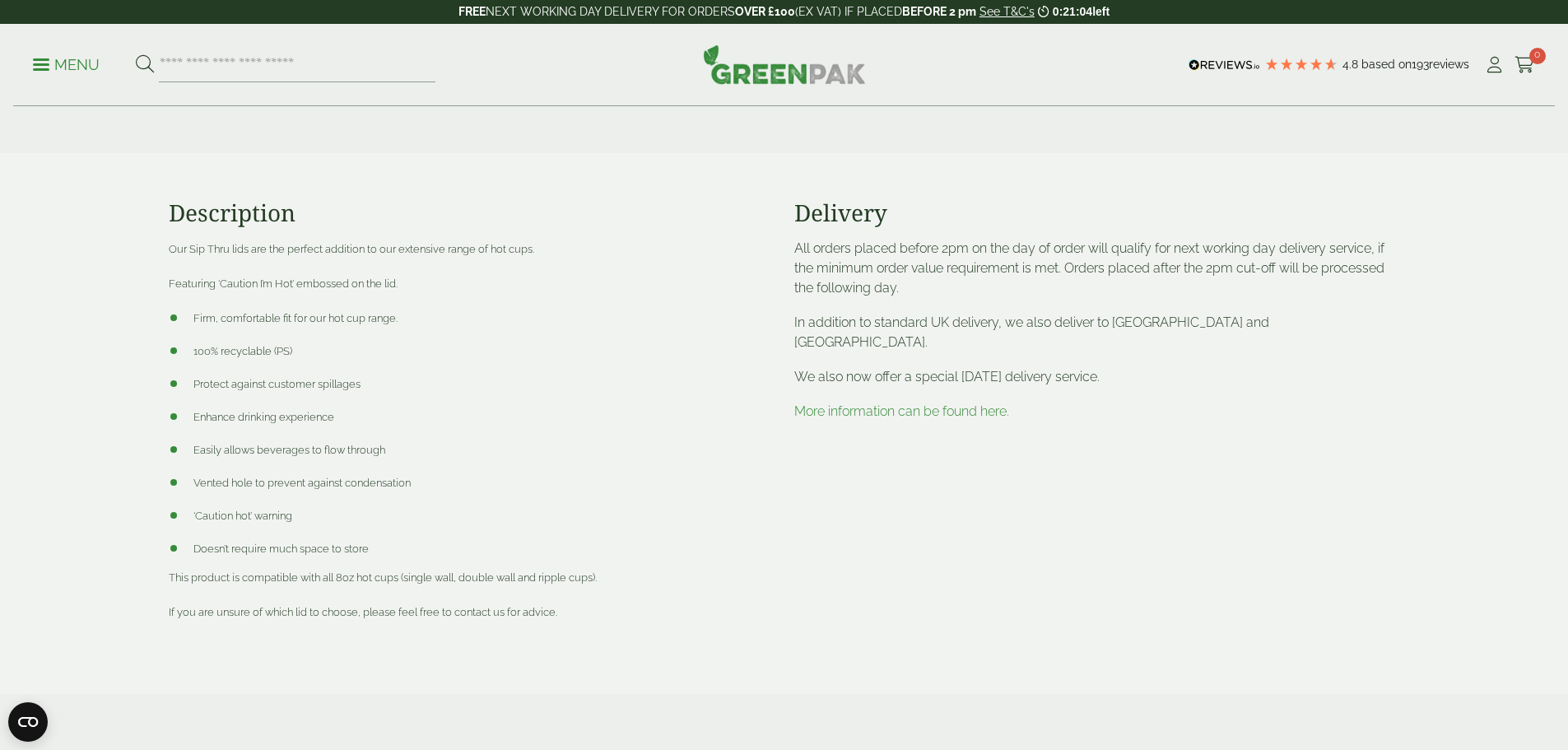
scroll to position [659, 0]
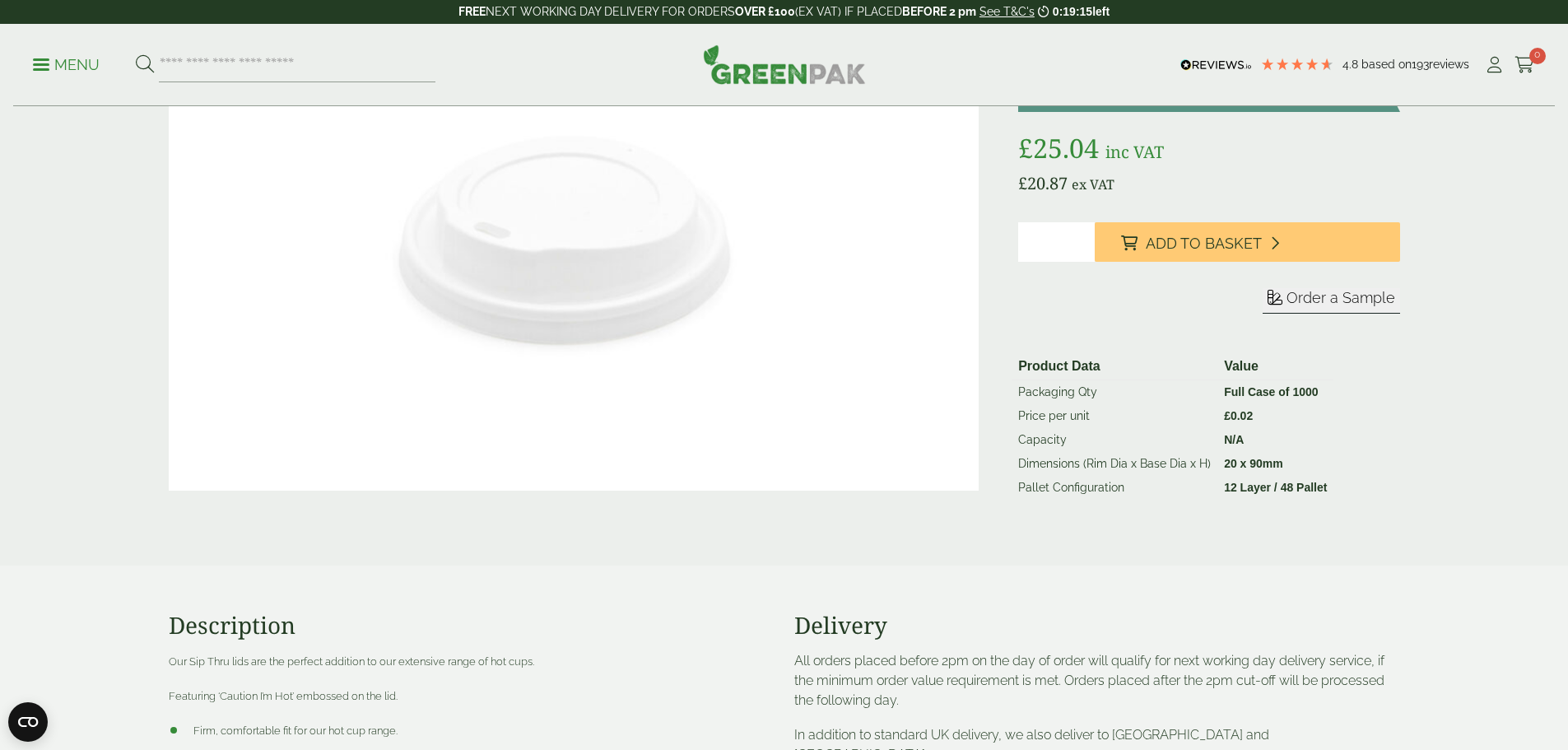
scroll to position [330, 0]
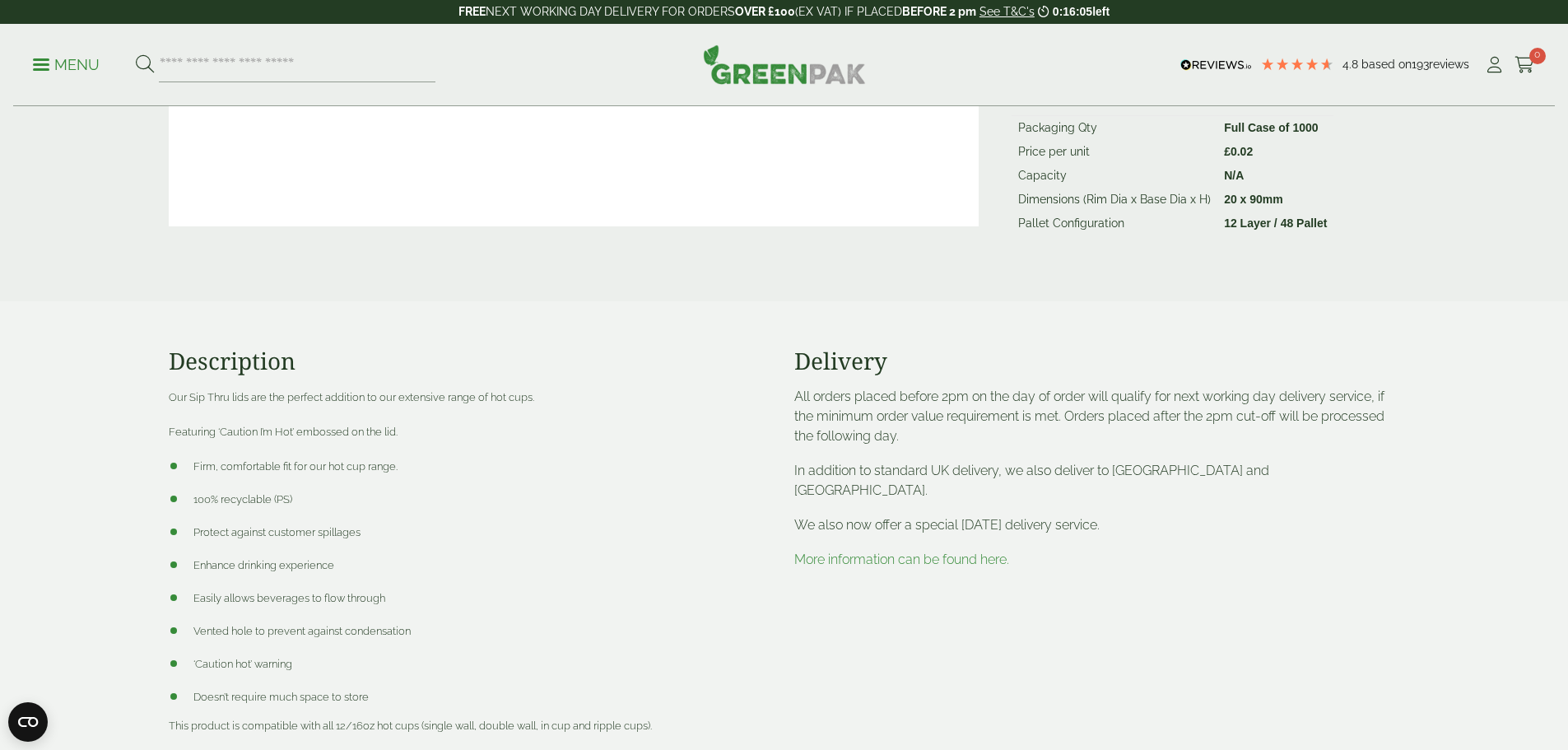
scroll to position [494, 0]
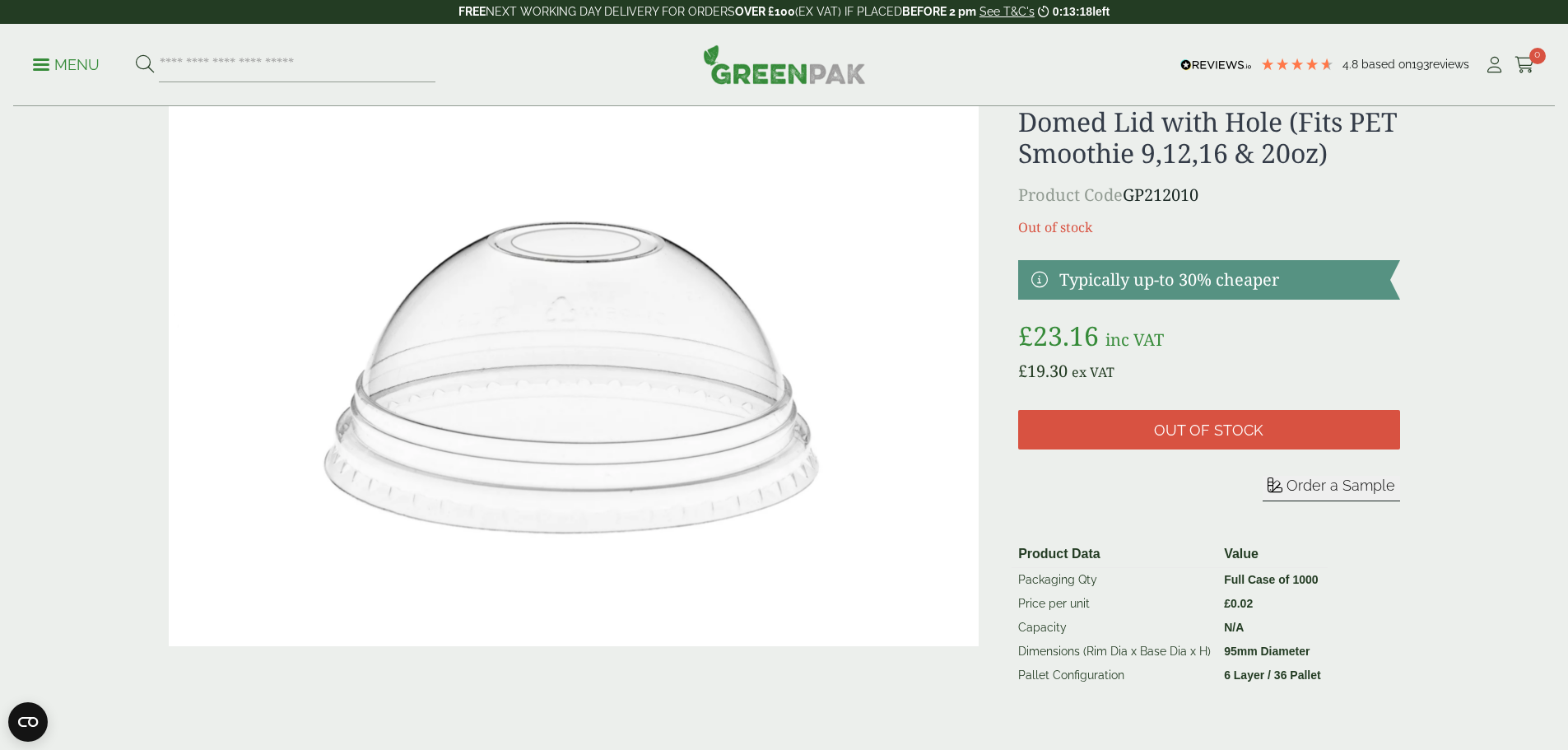
scroll to position [82, 0]
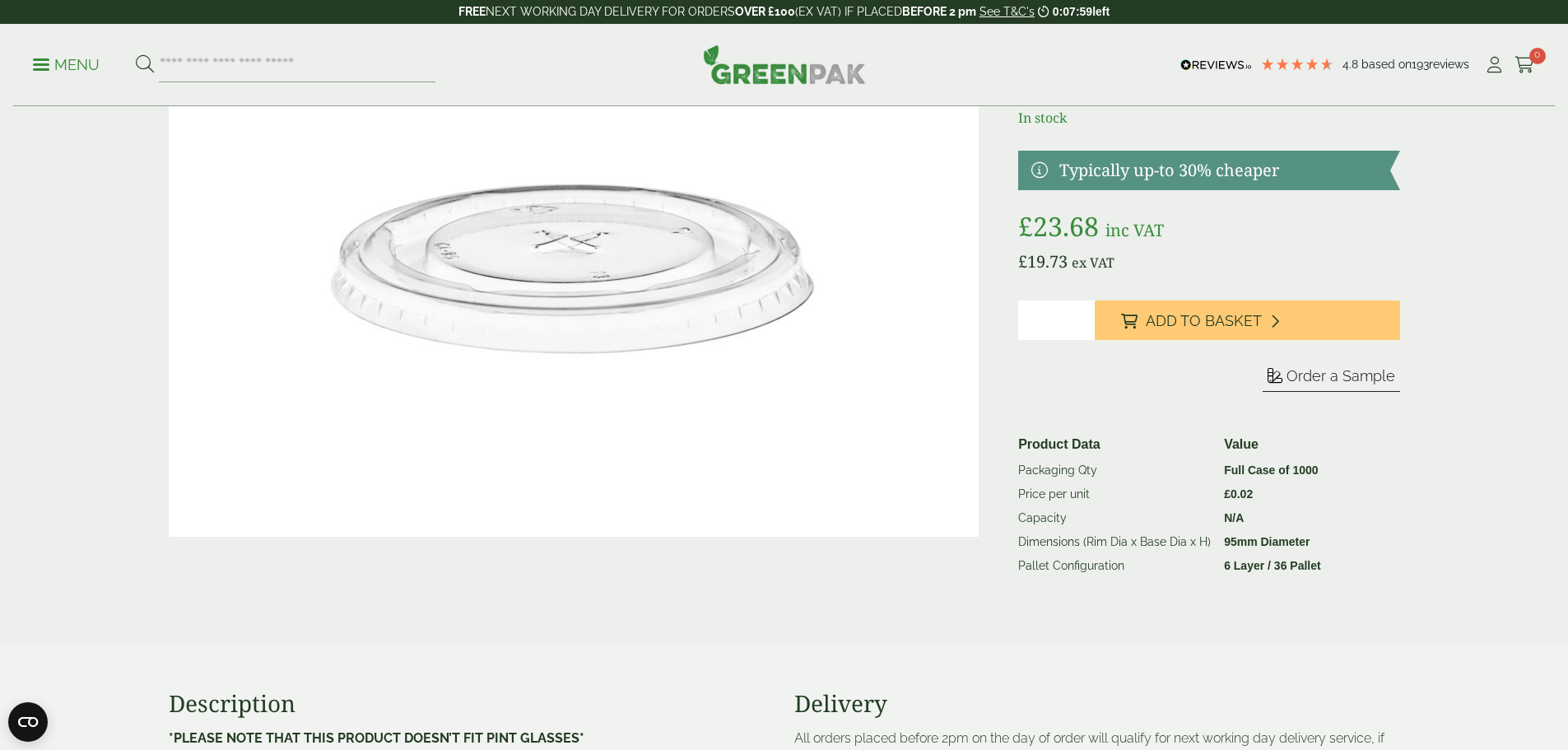
scroll to position [165, 0]
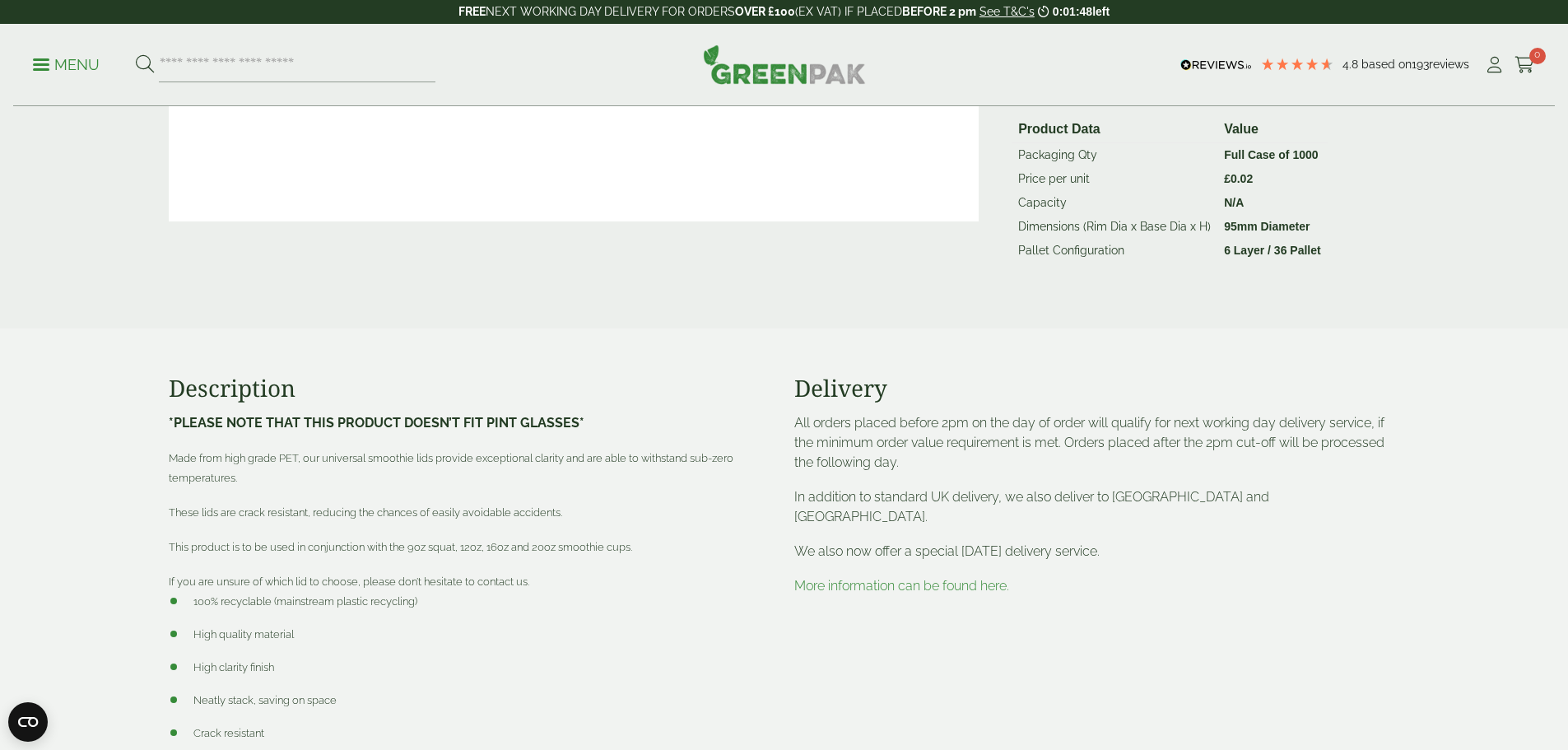
scroll to position [494, 0]
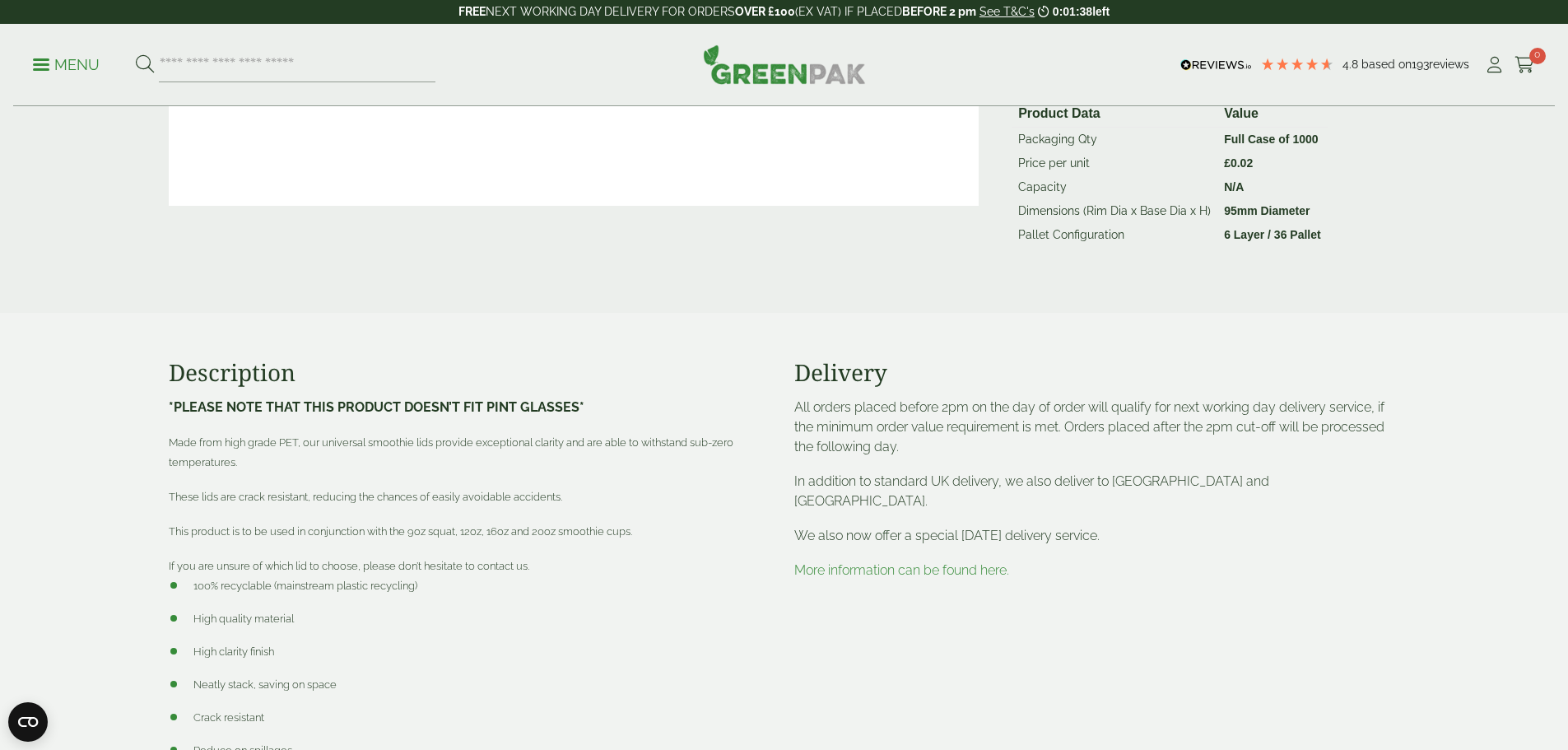
drag, startPoint x: 720, startPoint y: 370, endPoint x: 700, endPoint y: 370, distance: 20.0
click at [700, 370] on h3 "Description" at bounding box center [471, 374] width 606 height 28
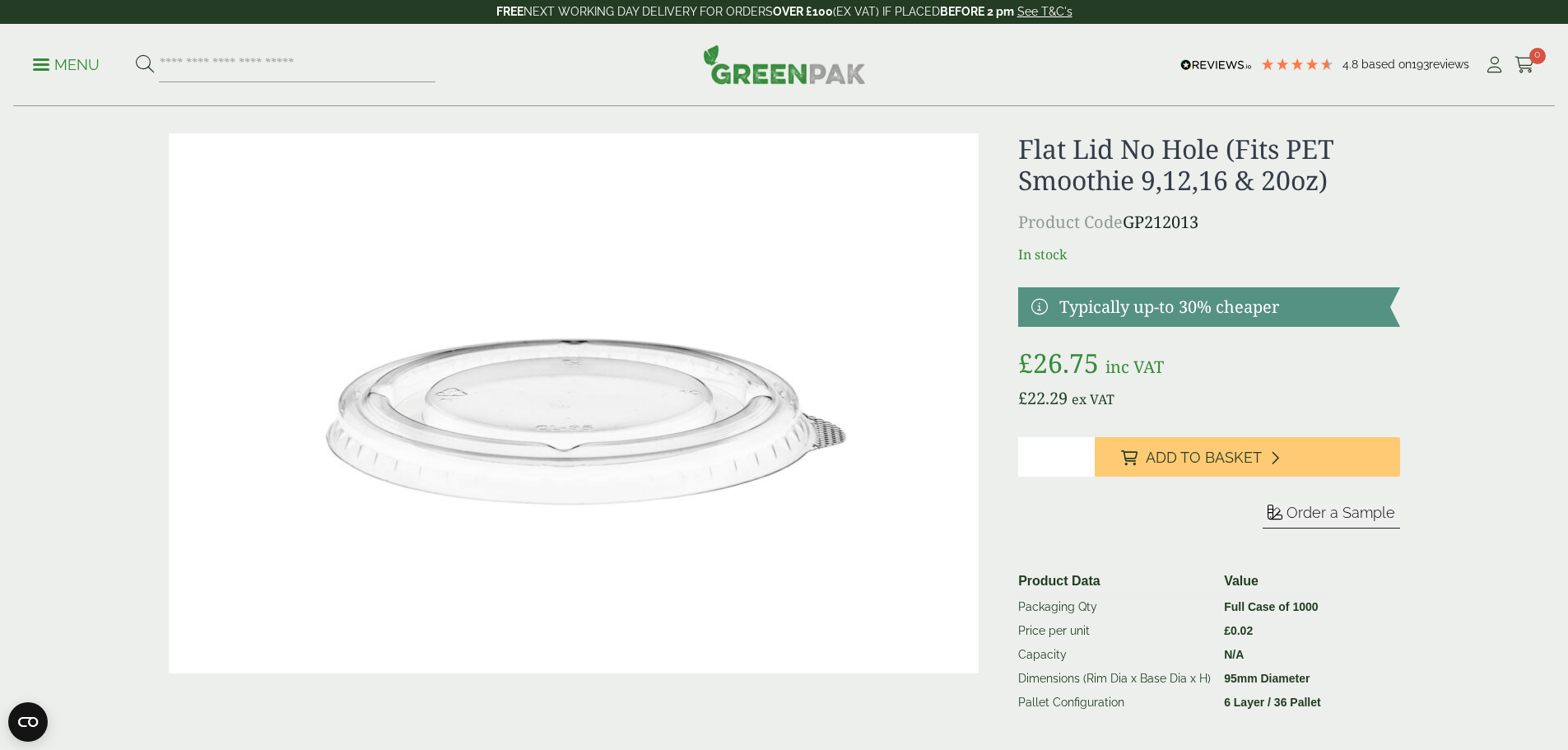
scroll to position [0, 0]
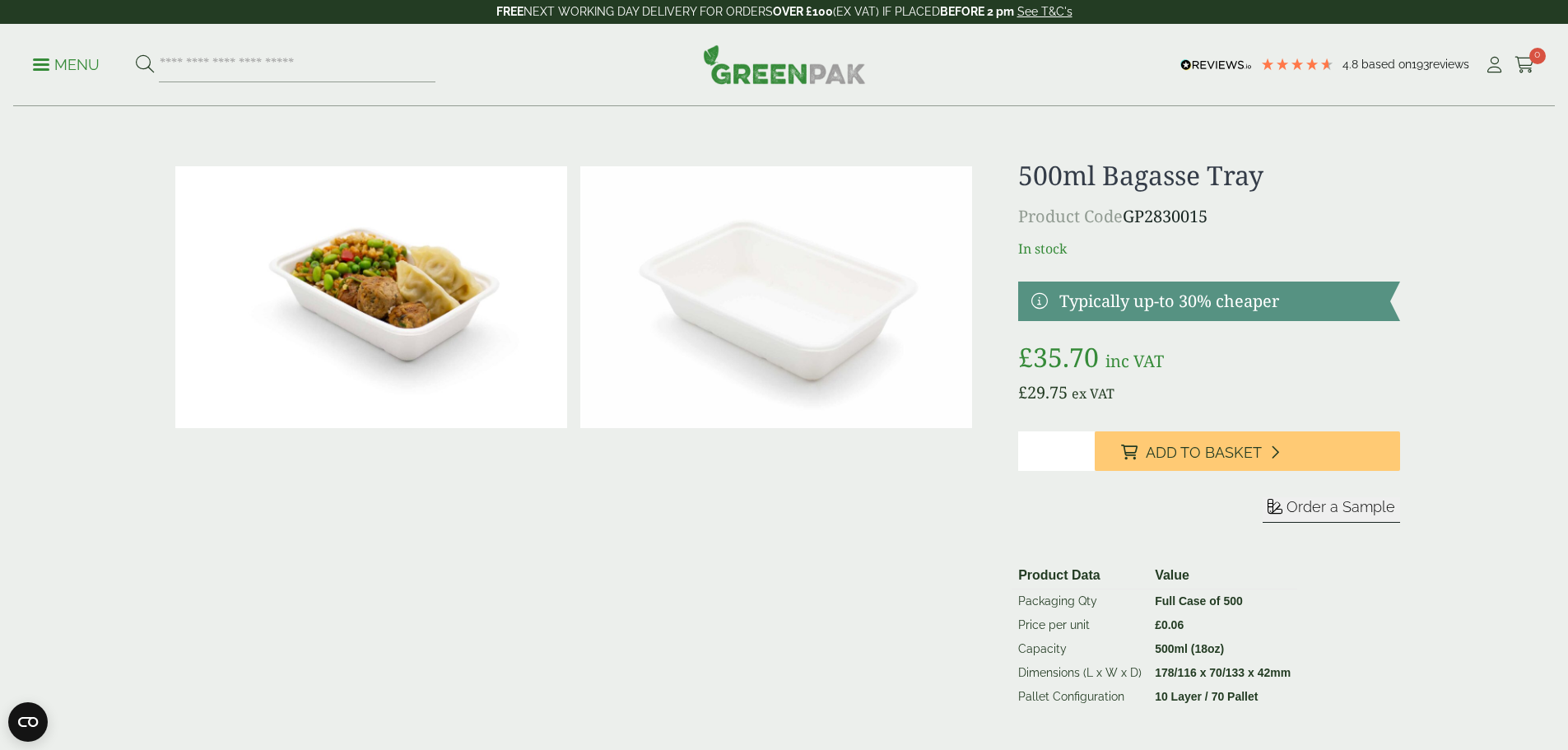
click at [1197, 221] on p "Product Code GP2830015" at bounding box center [1209, 217] width 381 height 25
